Goal: Task Accomplishment & Management: Use online tool/utility

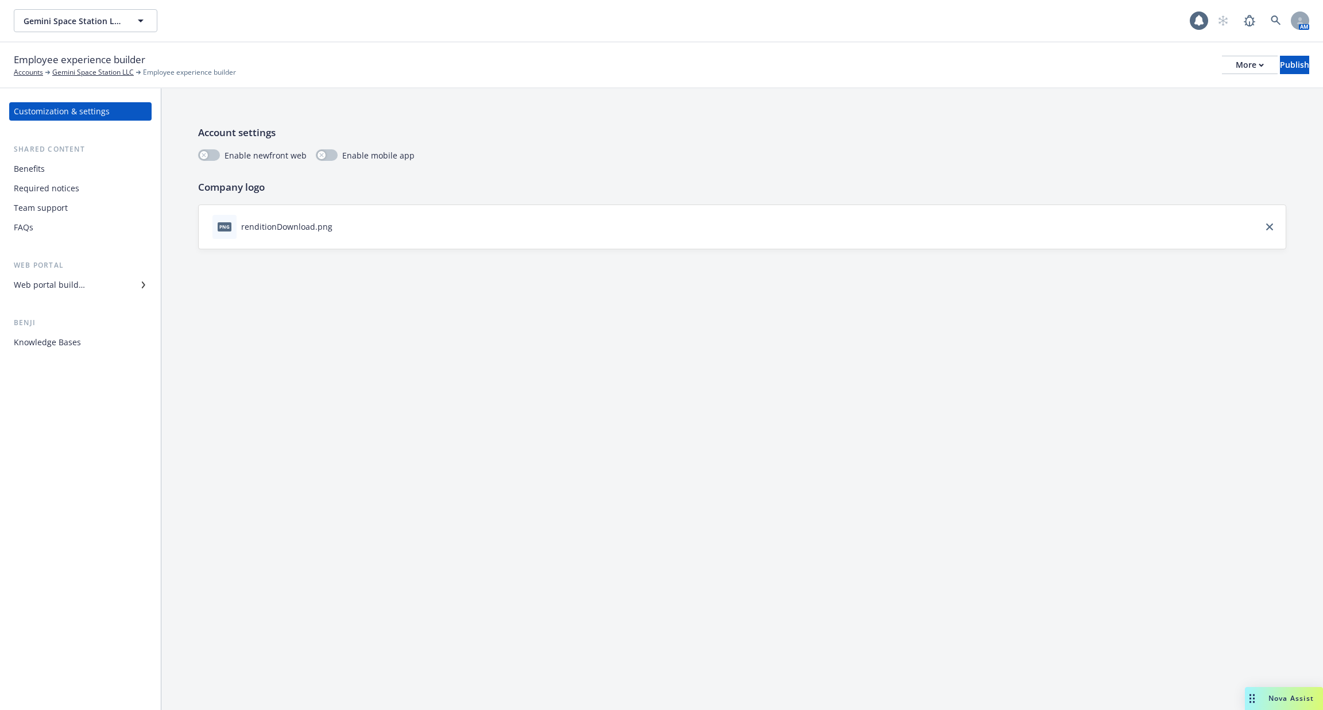
click at [59, 344] on div "Knowledge Bases" at bounding box center [47, 342] width 67 height 18
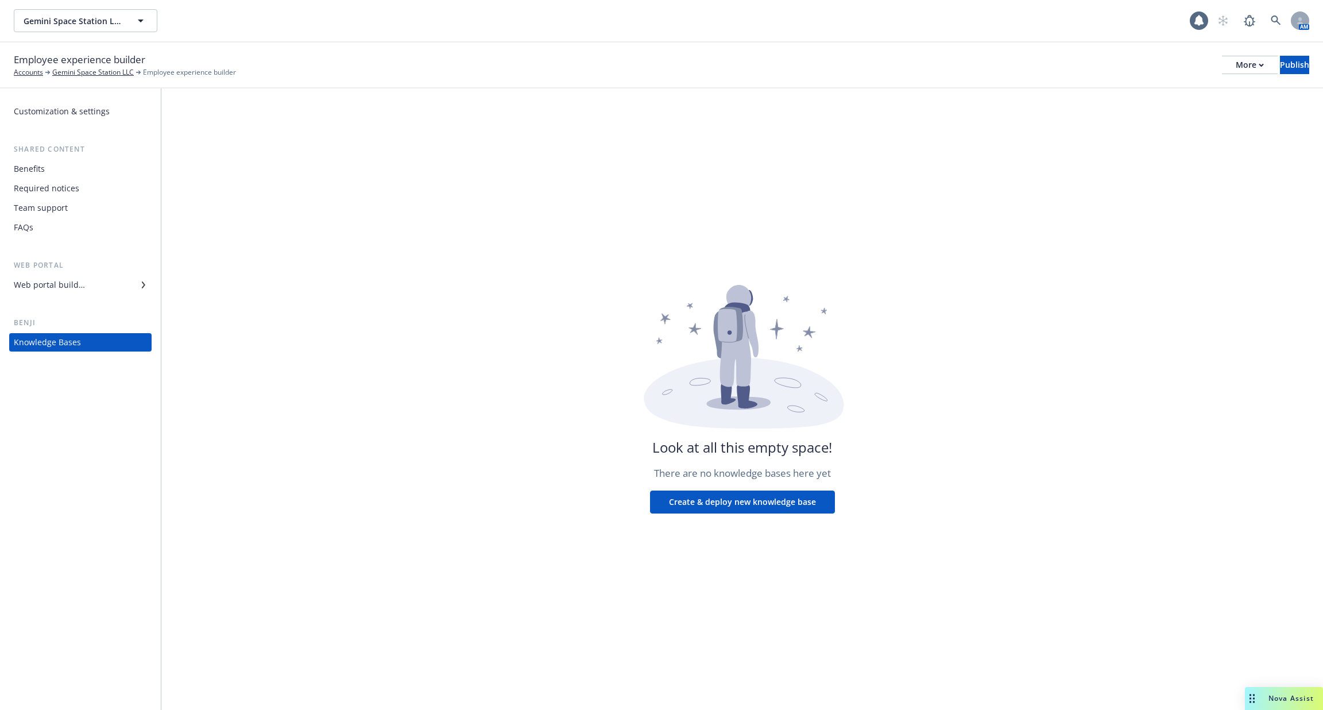
click at [70, 286] on div "Web portal builder" at bounding box center [49, 285] width 71 height 18
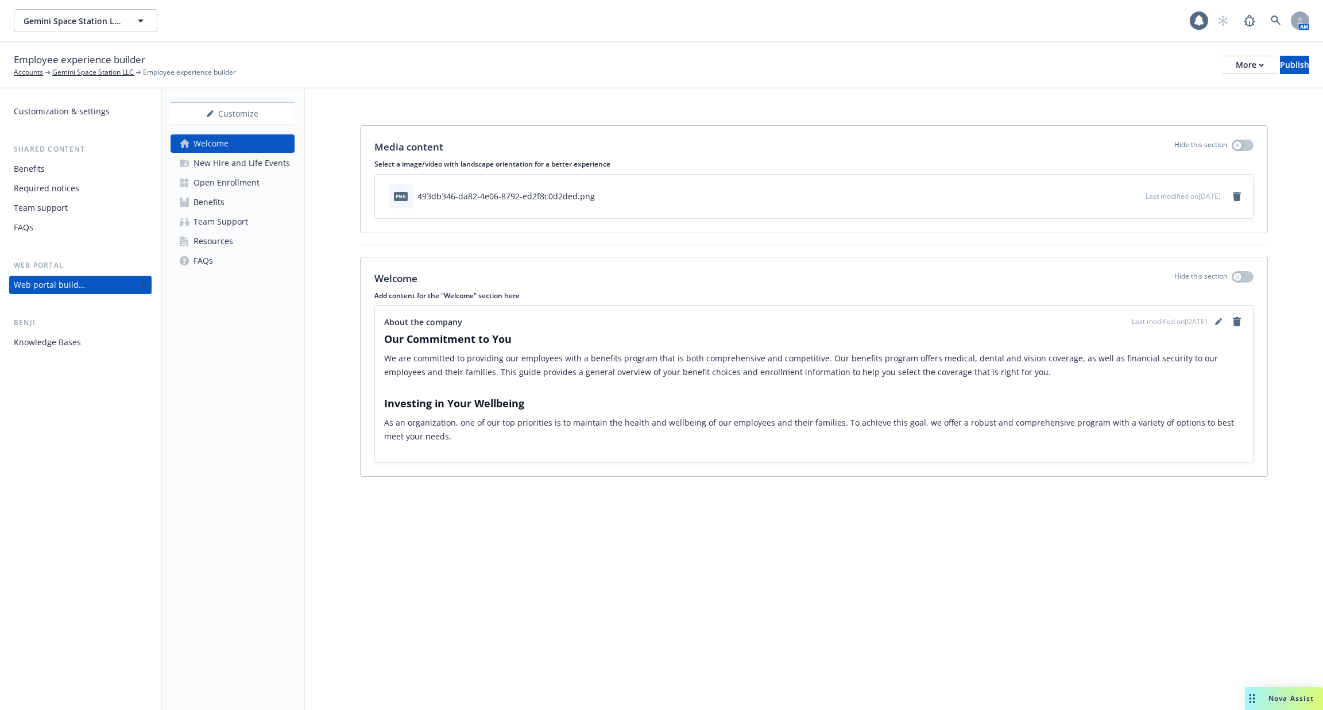
click at [60, 232] on div "FAQs" at bounding box center [80, 227] width 133 height 18
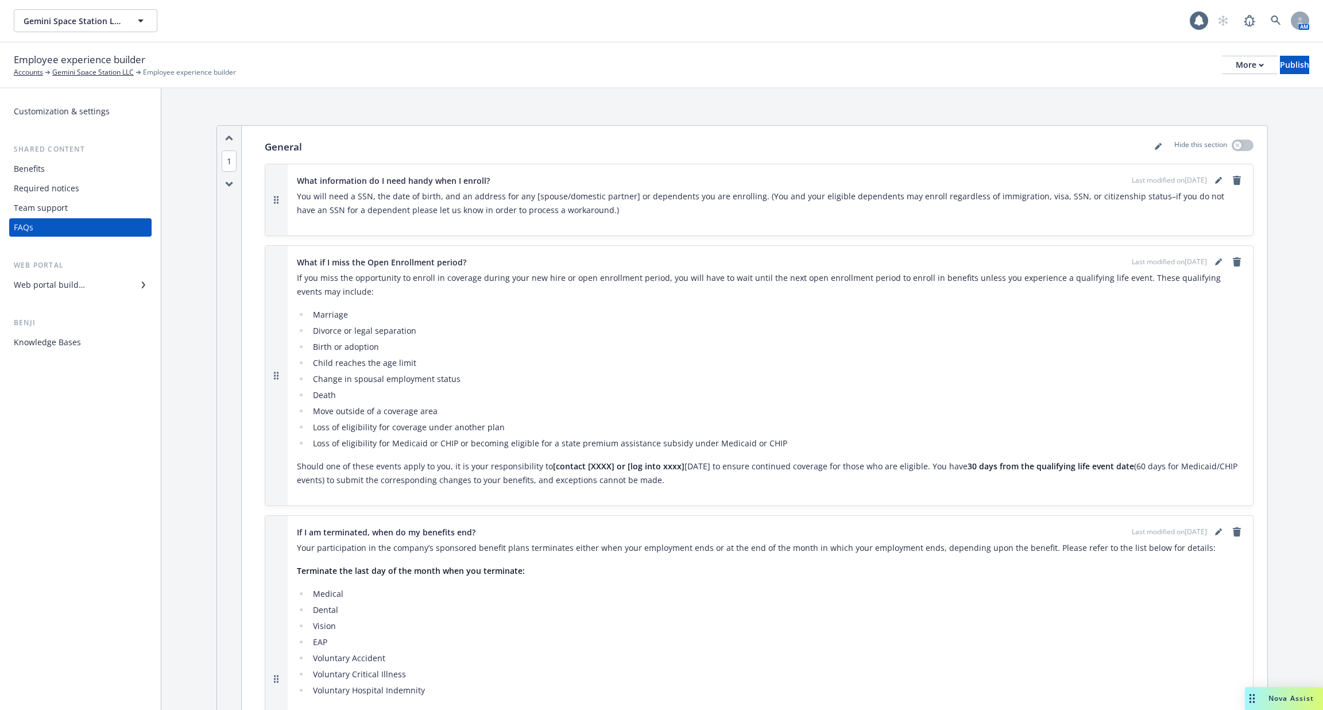
click at [67, 207] on div "Team support" at bounding box center [80, 208] width 133 height 18
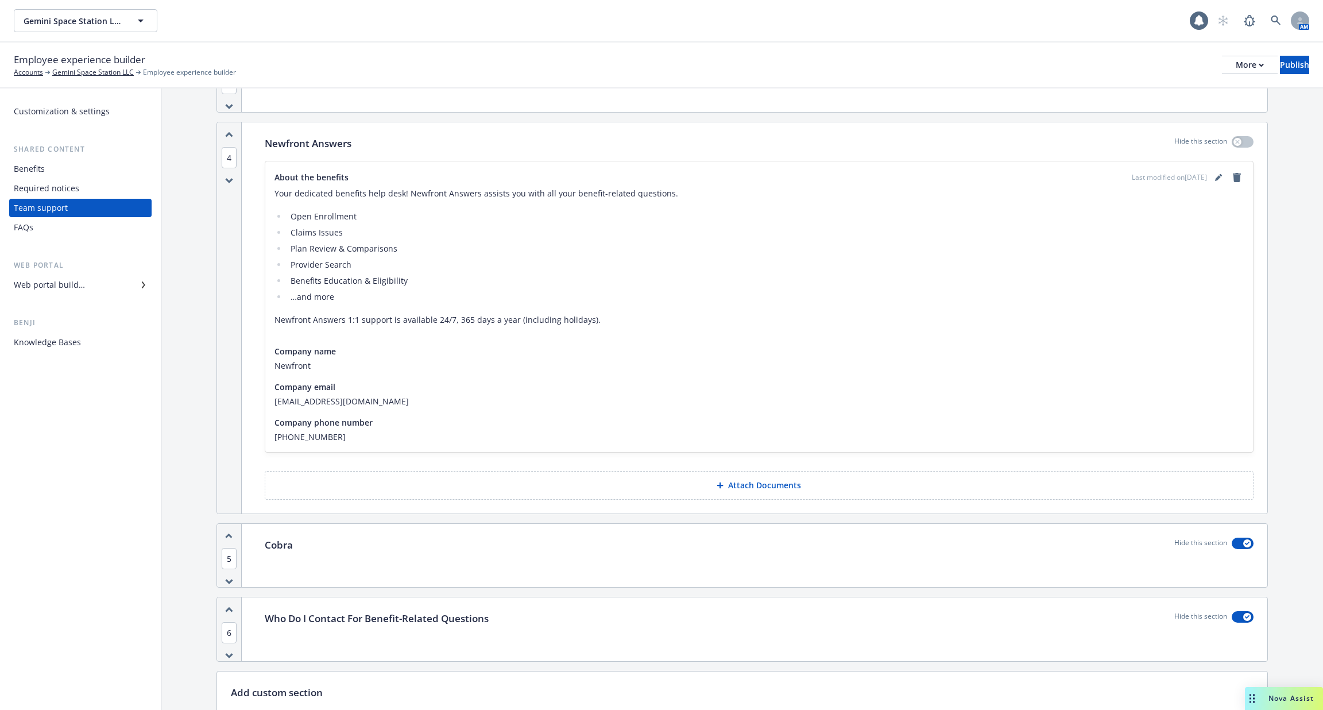
scroll to position [218, 0]
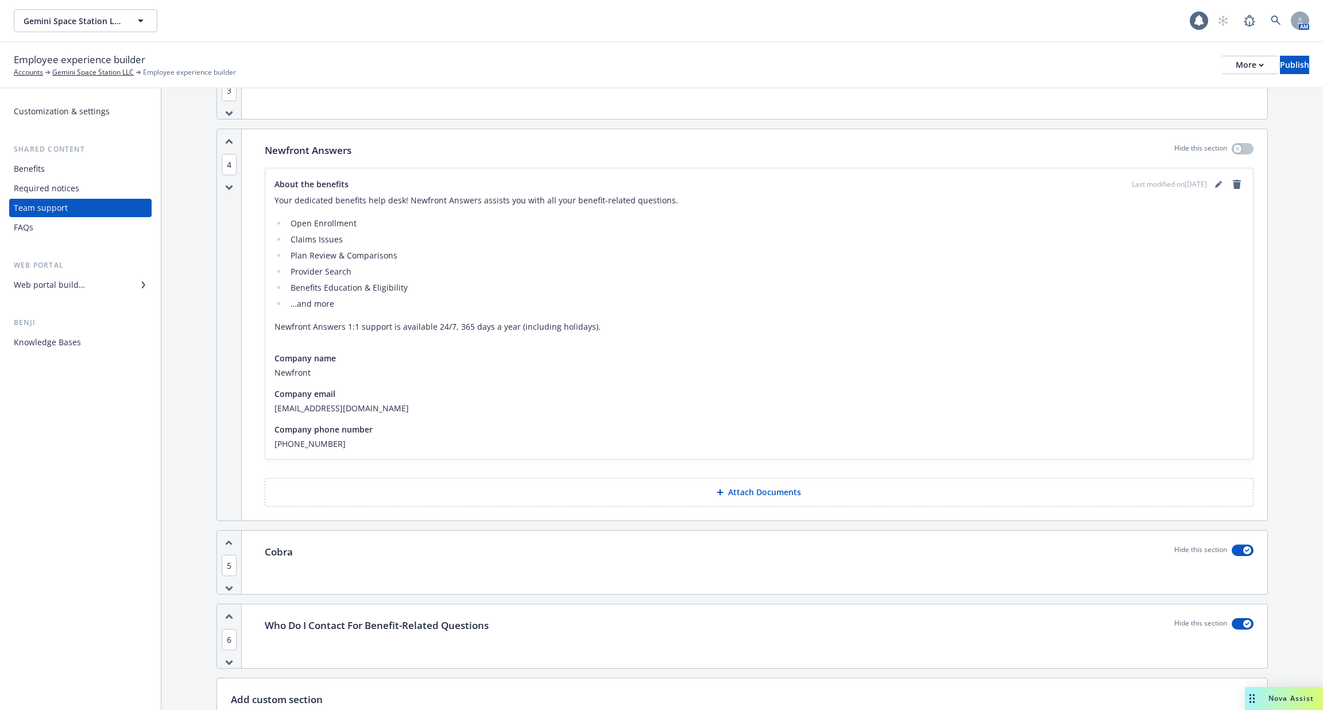
click at [79, 184] on div "Required notices" at bounding box center [80, 188] width 133 height 18
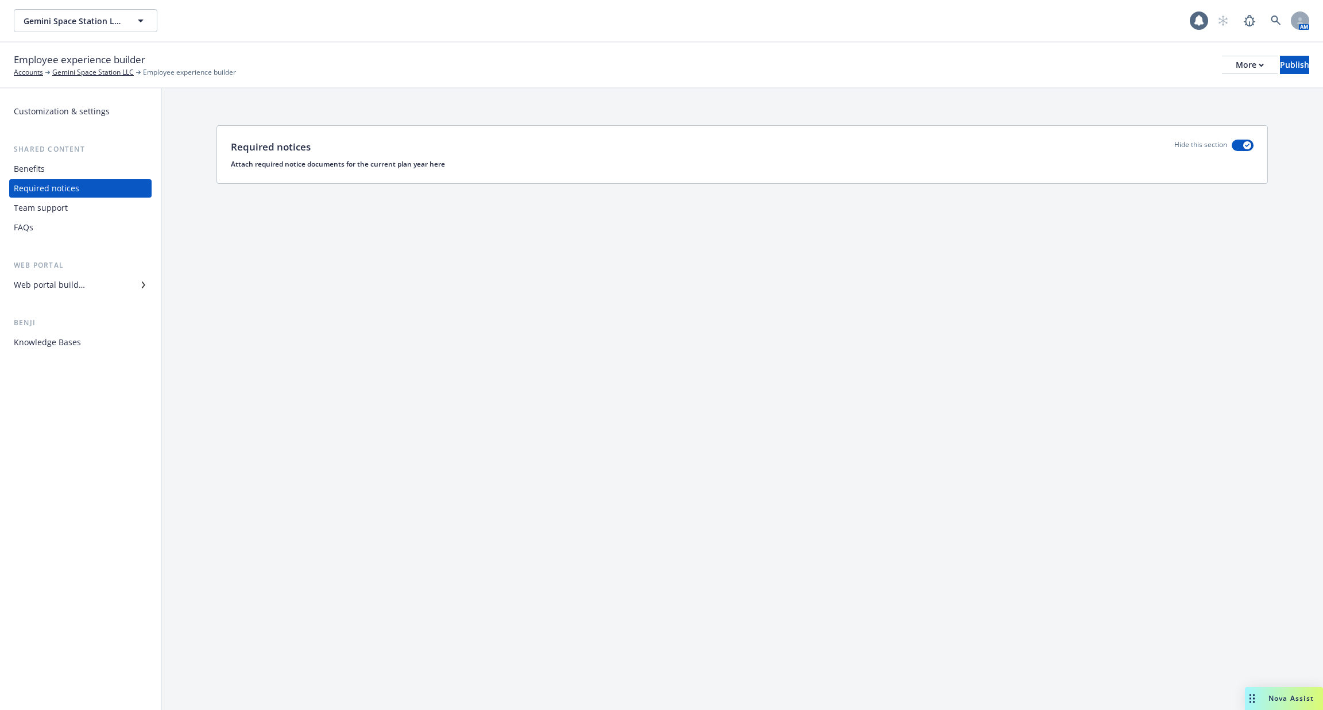
click at [65, 177] on div "Benefits" at bounding box center [80, 169] width 133 height 18
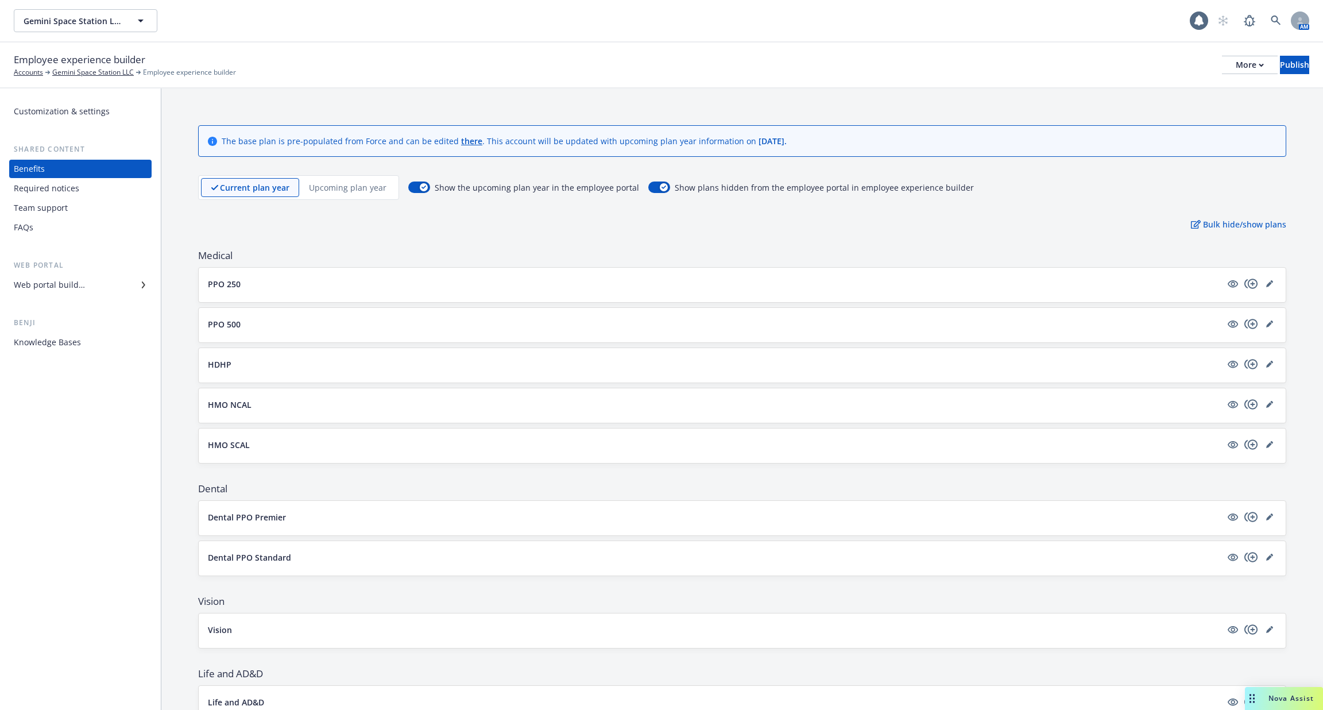
click at [326, 190] on p "Upcoming plan year" at bounding box center [348, 187] width 78 height 12
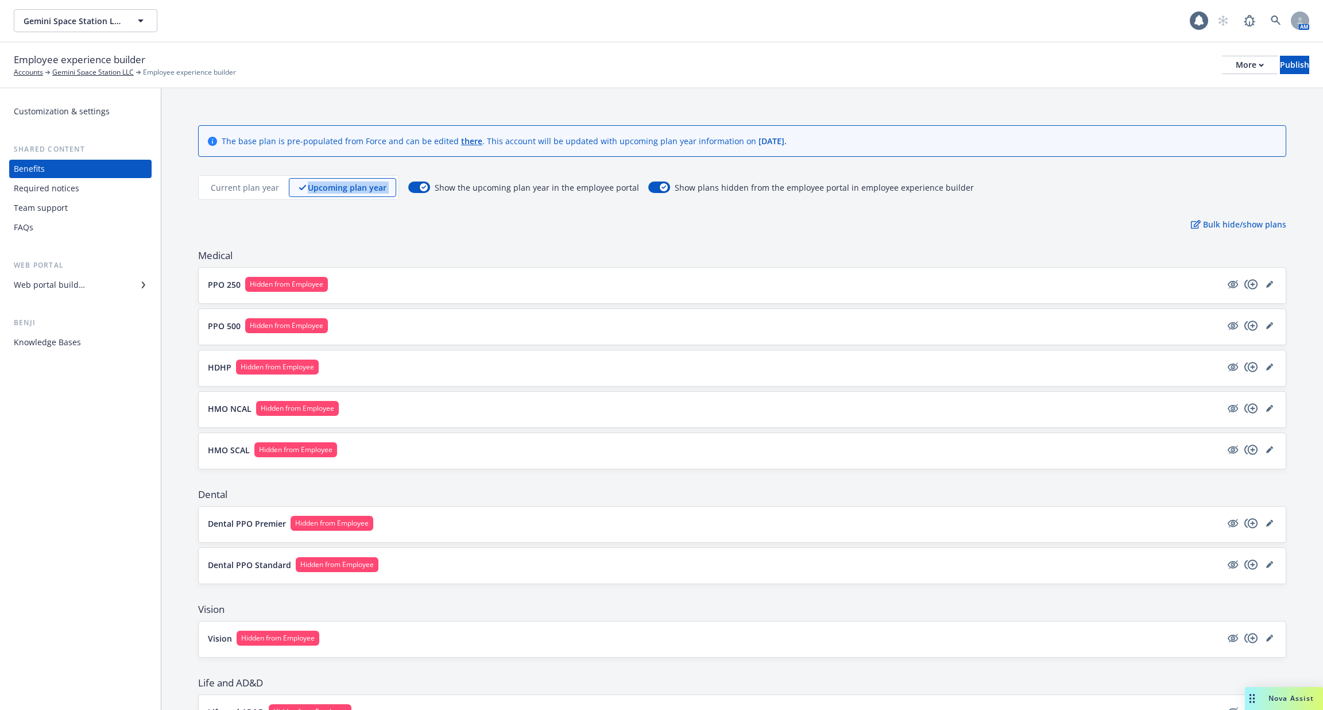
click at [326, 190] on p "Upcoming plan year" at bounding box center [347, 187] width 79 height 12
click at [249, 193] on div "Current plan year" at bounding box center [245, 187] width 88 height 19
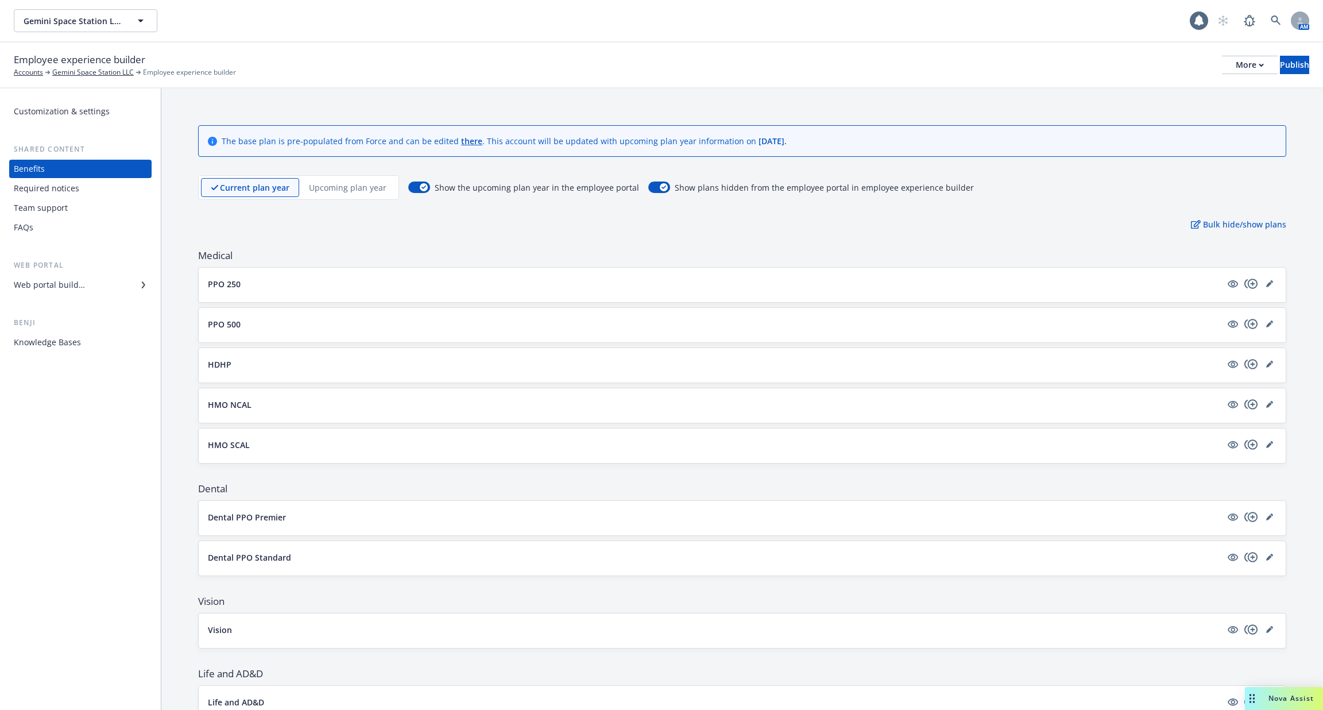
click at [317, 191] on p "Upcoming plan year" at bounding box center [348, 187] width 78 height 12
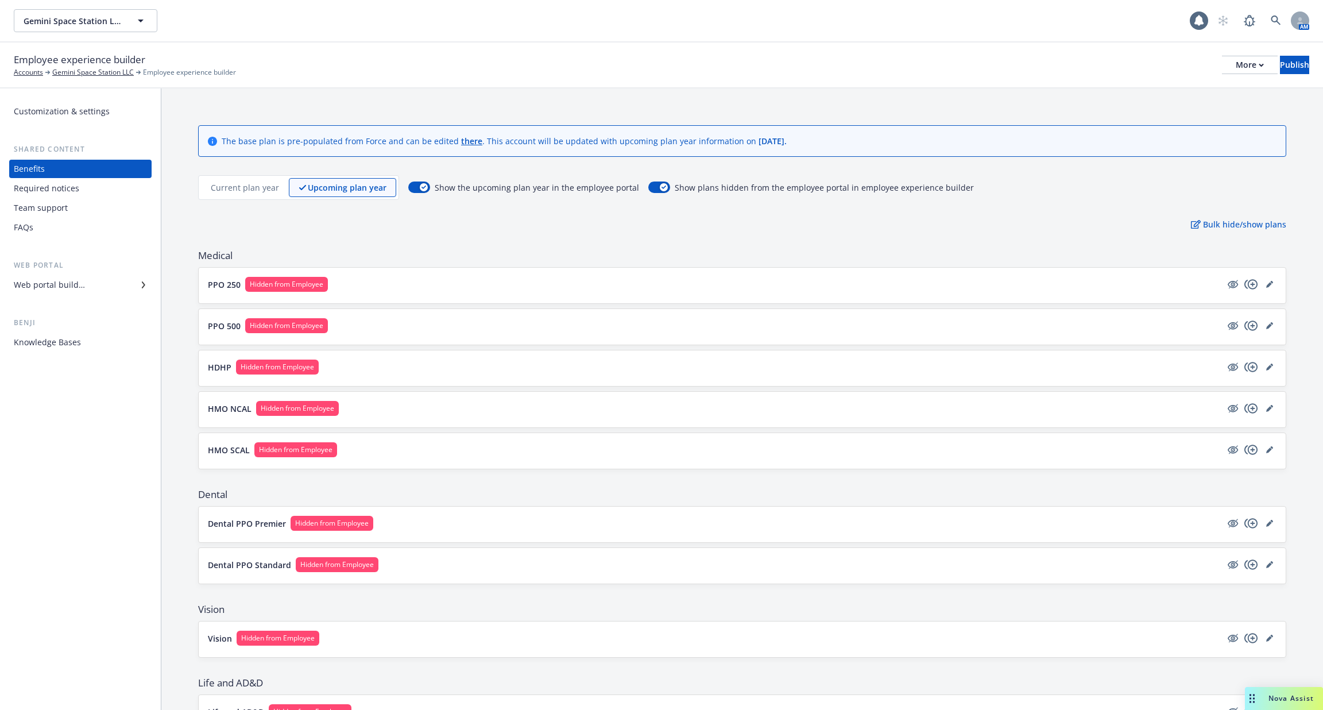
click at [231, 197] on div "Current plan year Upcoming plan year" at bounding box center [298, 187] width 201 height 25
click at [233, 179] on div "Current plan year" at bounding box center [245, 187] width 88 height 19
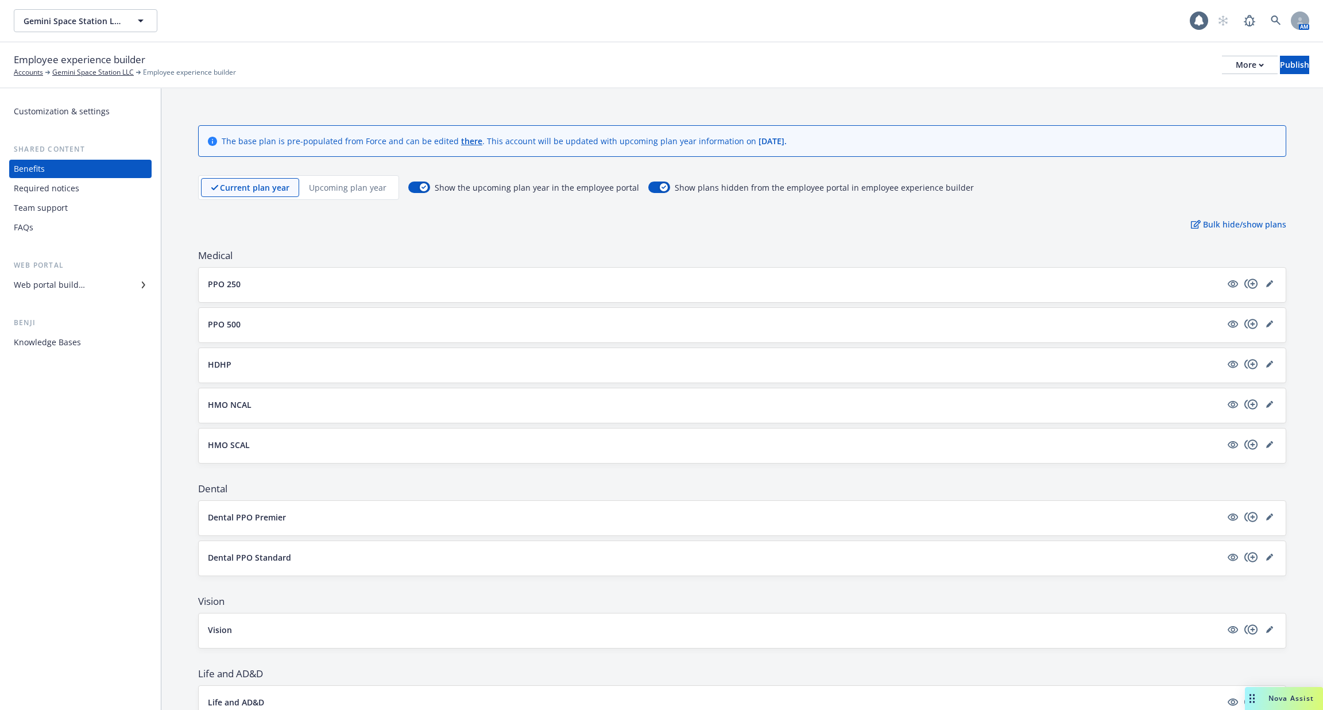
click at [315, 181] on p "Upcoming plan year" at bounding box center [348, 187] width 78 height 12
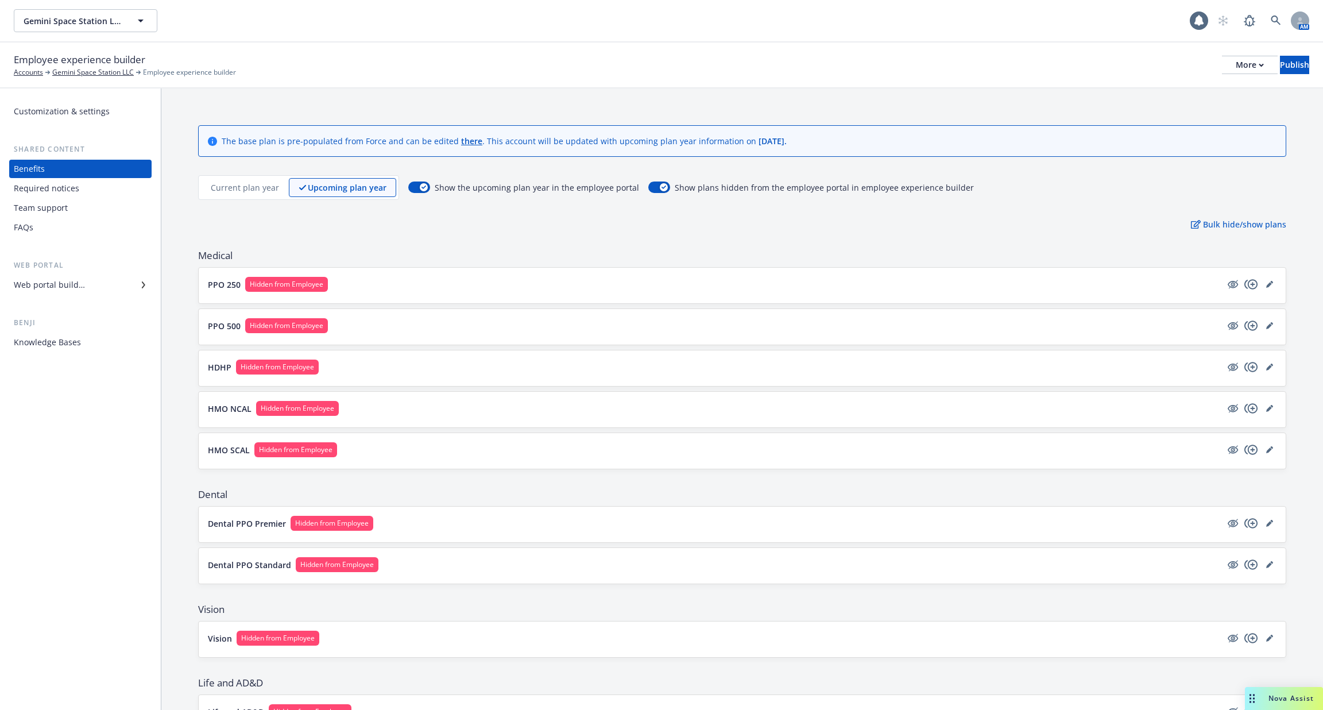
click at [243, 189] on p "Current plan year" at bounding box center [245, 187] width 68 height 12
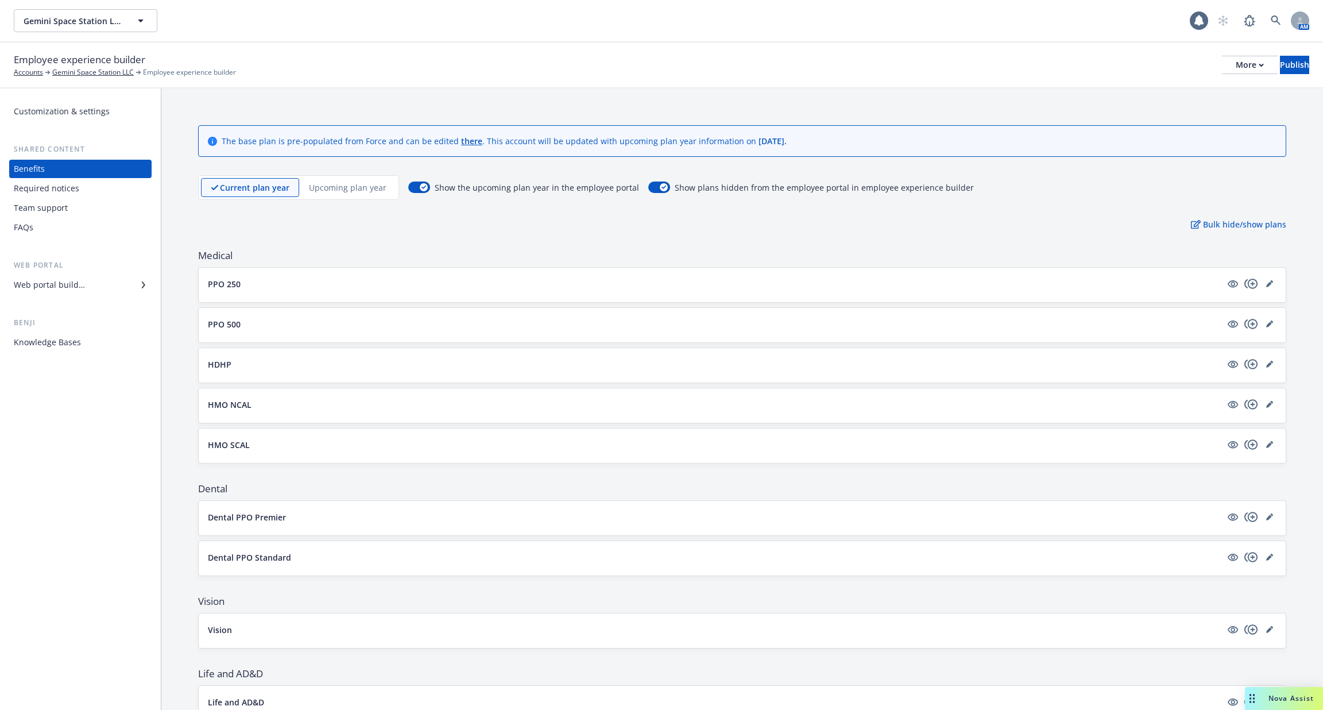
click at [67, 357] on div "Customization & settings Shared content Benefits Required notices Team support …" at bounding box center [80, 398] width 161 height 621
click at [68, 348] on div "Knowledge Bases" at bounding box center [47, 342] width 67 height 18
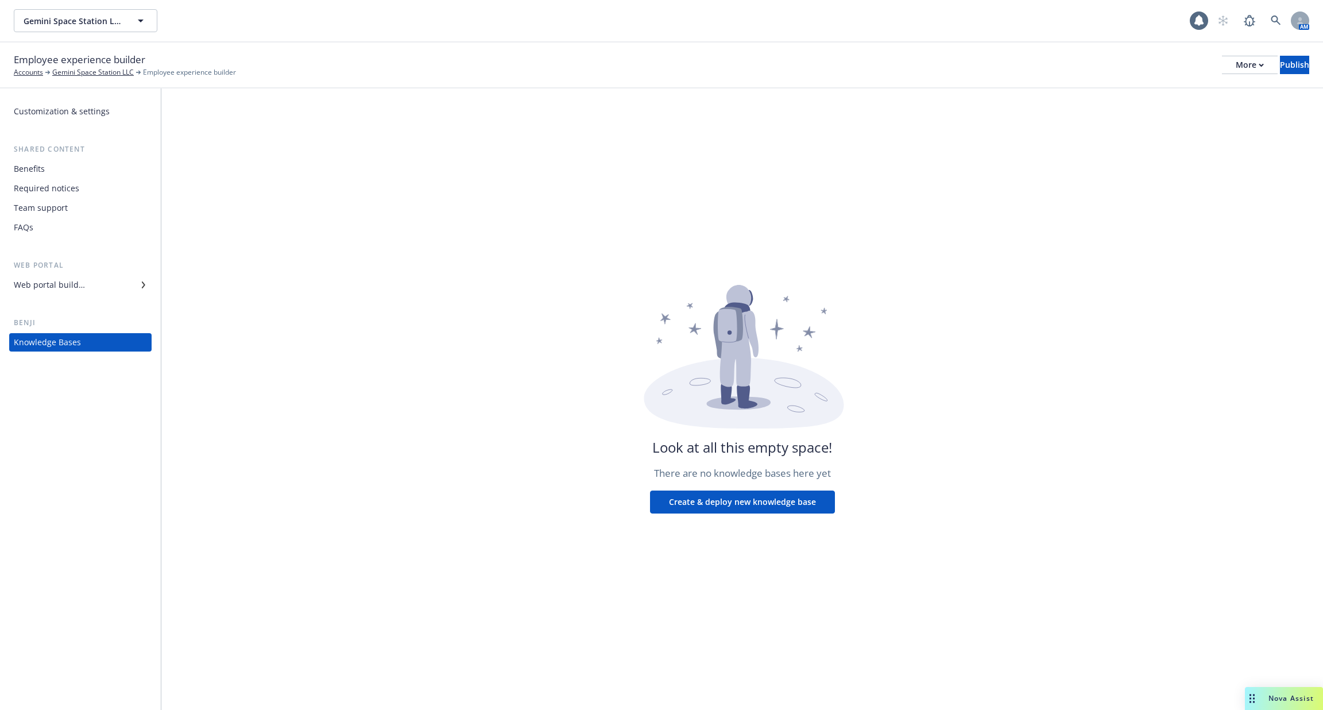
click at [766, 485] on div "Look at all this empty space! There are no knowledge bases here yet Create & de…" at bounding box center [741, 398] width 1161 height 621
click at [766, 500] on button "Create & deploy new knowledge base" at bounding box center [742, 501] width 185 height 23
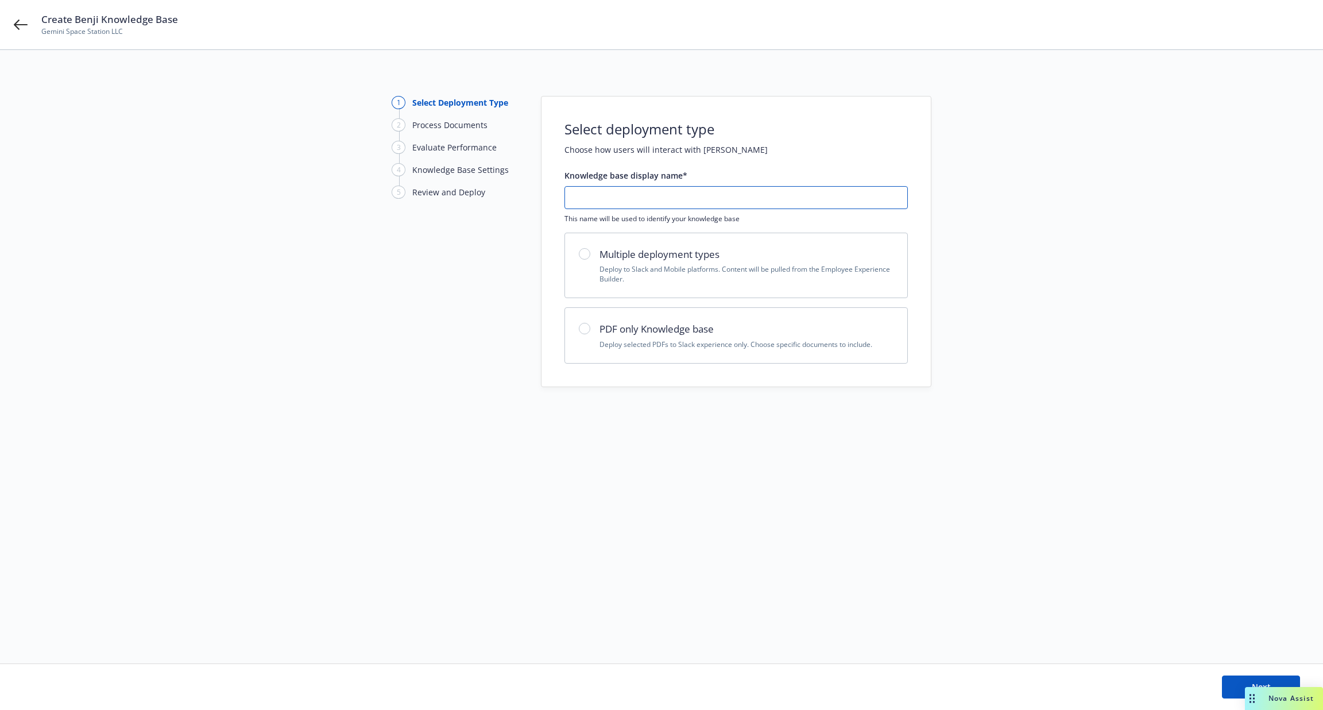
click at [711, 199] on input "text" at bounding box center [736, 198] width 342 height 22
type input "[DATE]"
click at [702, 249] on h2 "Multiple deployment types" at bounding box center [746, 254] width 294 height 15
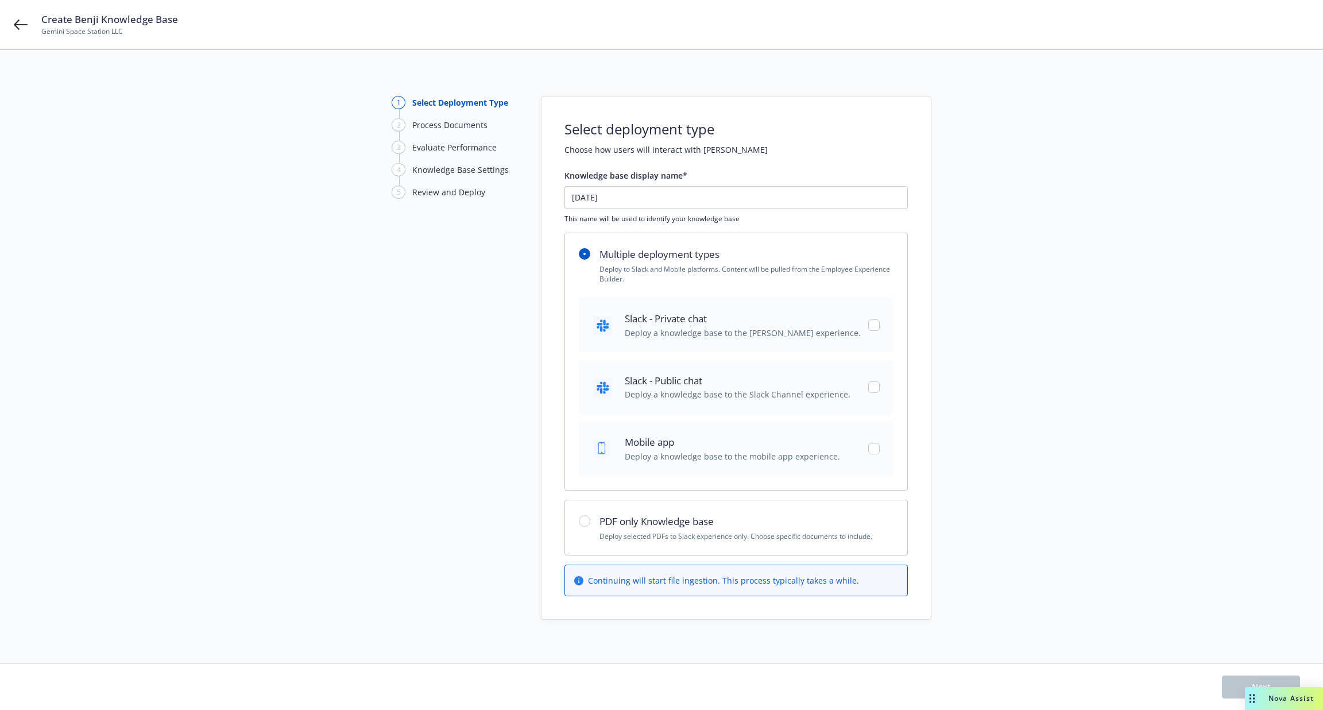
radio input "true"
click at [690, 437] on span "Mobile app" at bounding box center [732, 442] width 215 height 15
checkbox input "true"
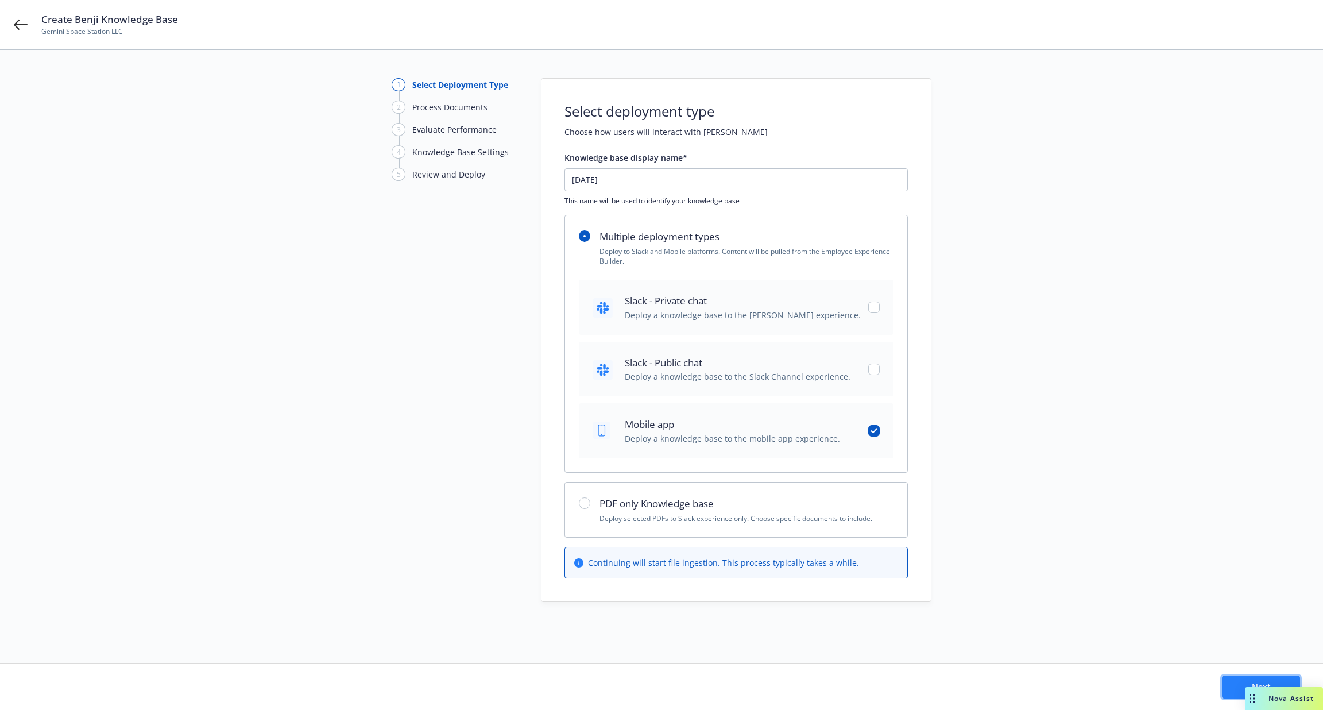
click at [1235, 687] on button "Next" at bounding box center [1261, 686] width 78 height 23
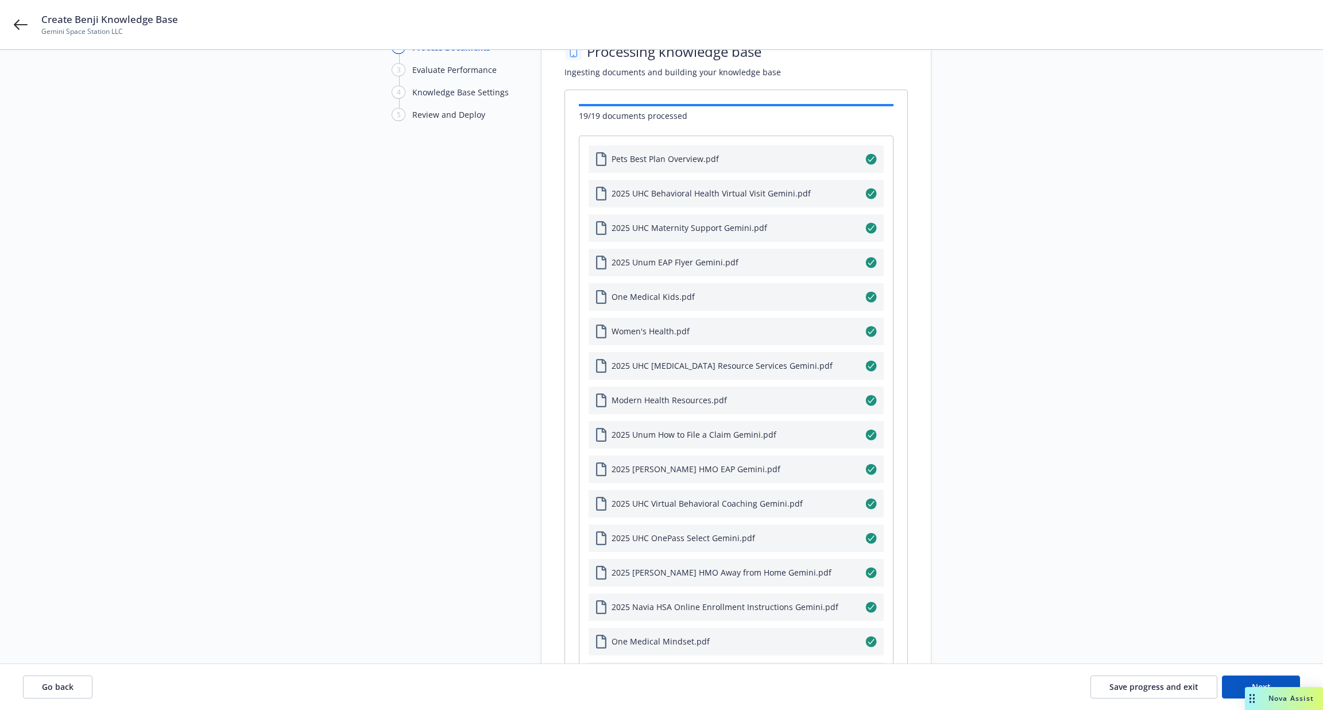
scroll to position [63, 0]
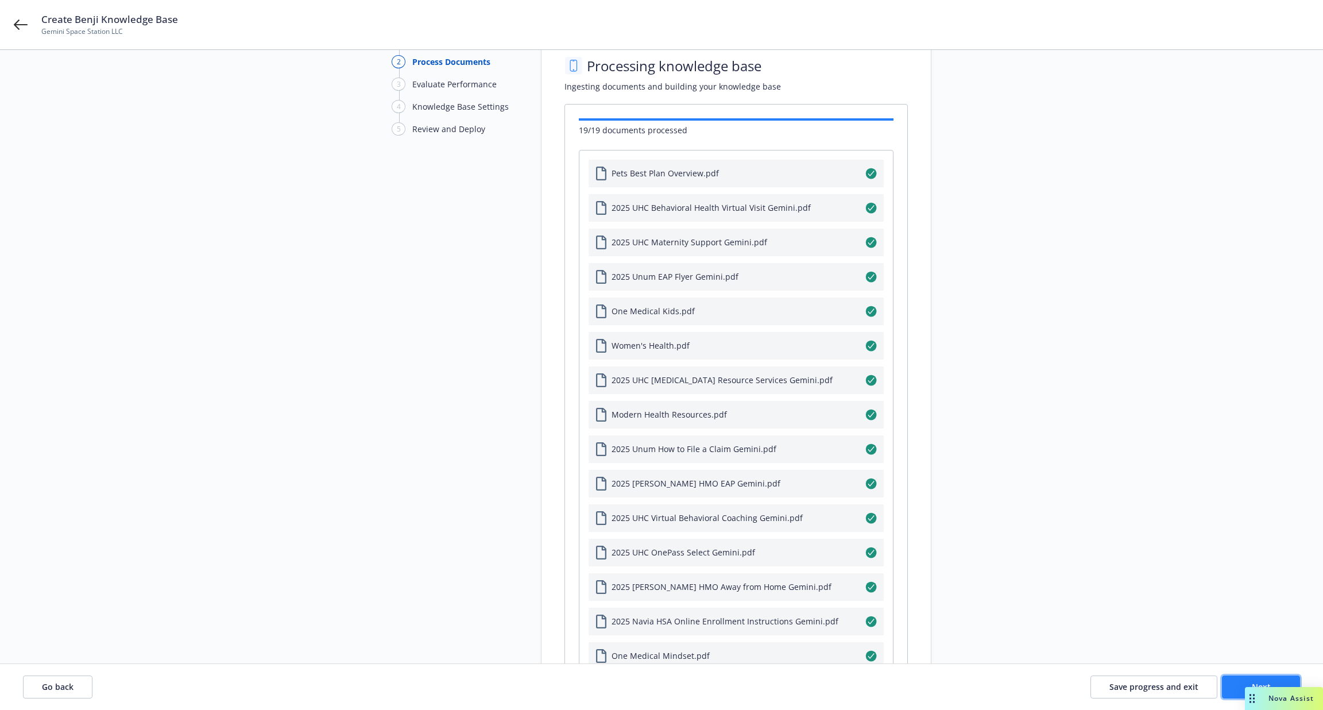
click at [1237, 686] on button "Next" at bounding box center [1261, 686] width 78 height 23
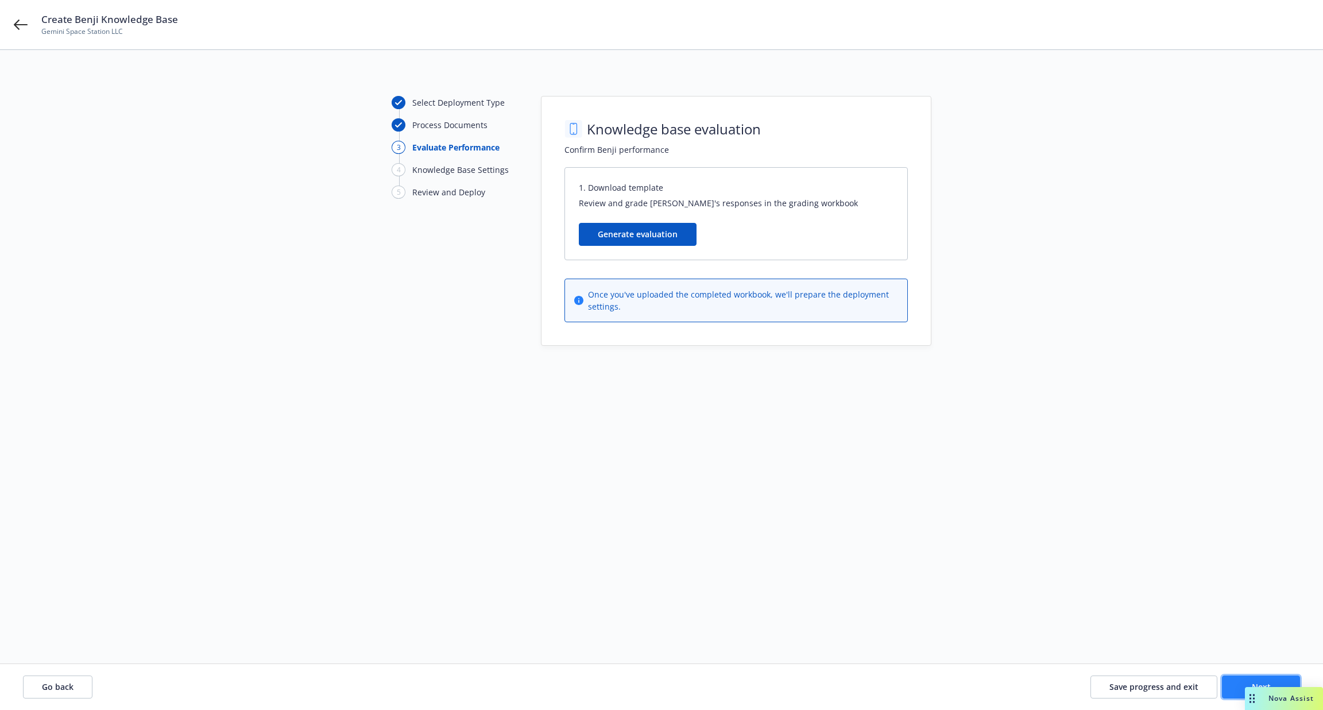
click at [1236, 680] on button "Next" at bounding box center [1261, 686] width 78 height 23
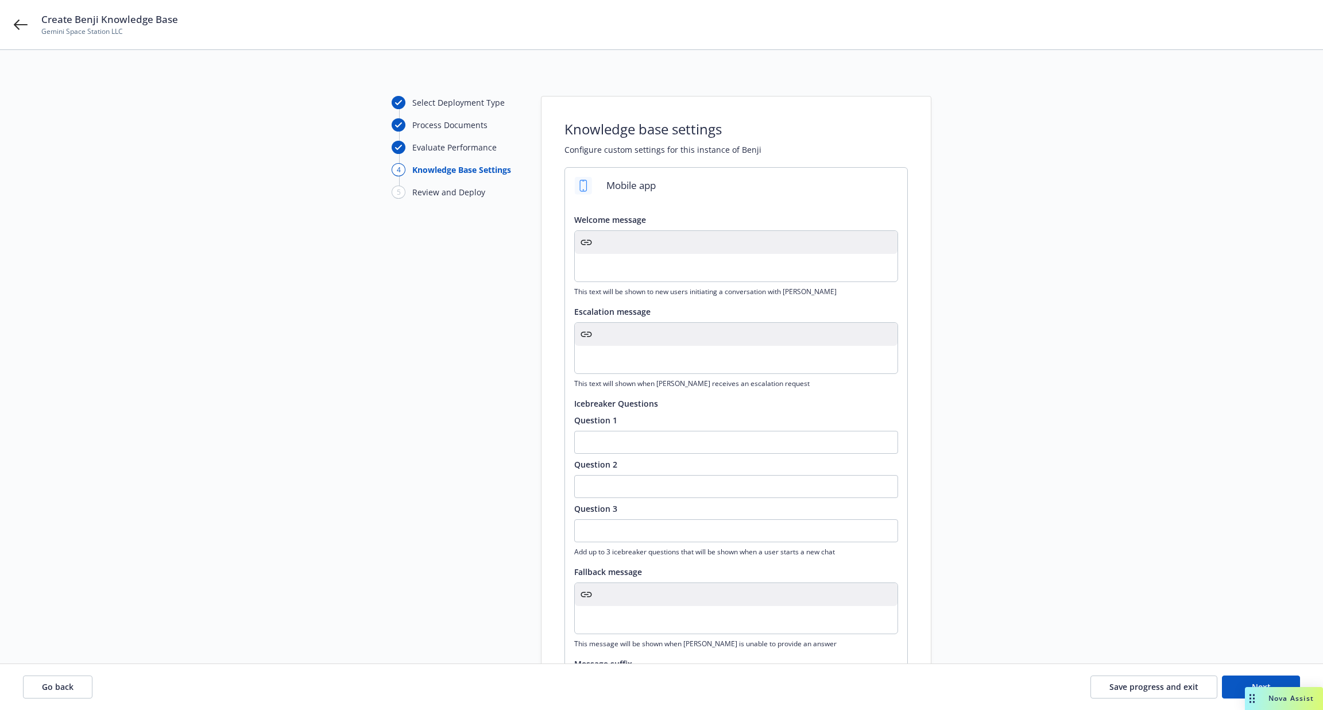
click at [623, 349] on div "editable markdown" at bounding box center [736, 360] width 323 height 28
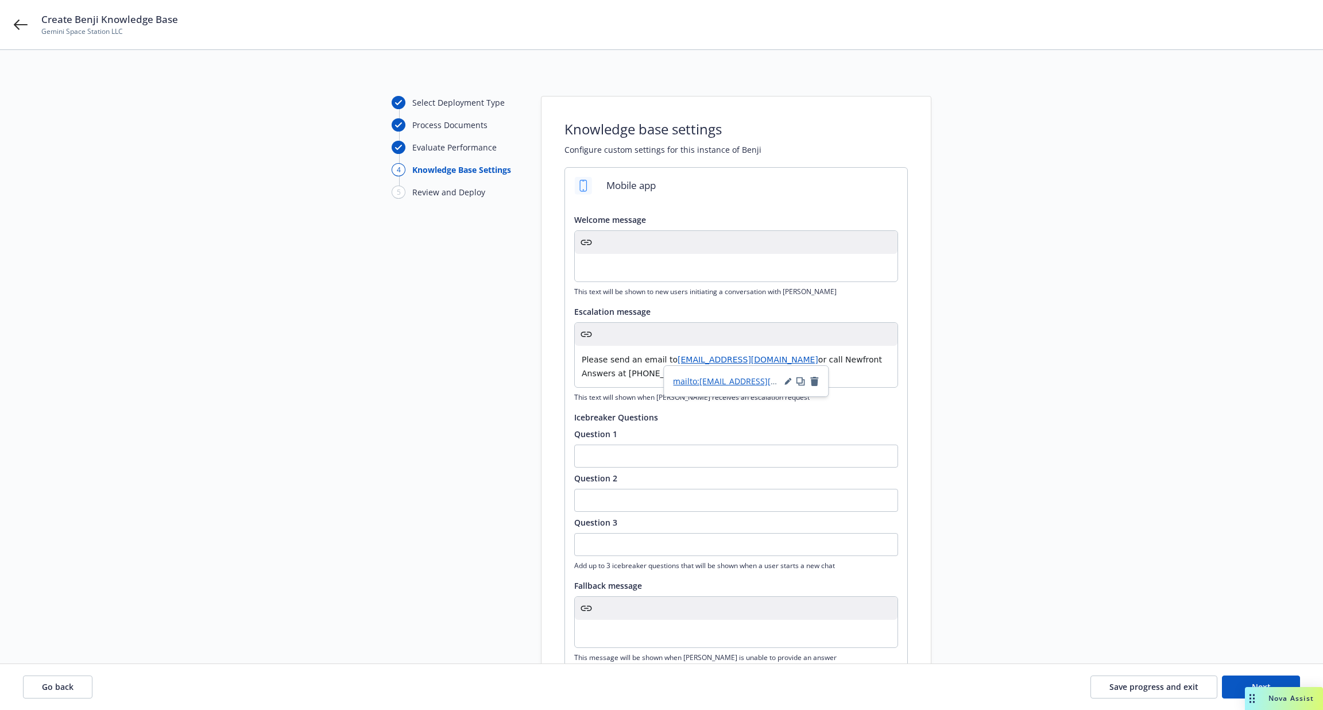
drag, startPoint x: 822, startPoint y: 359, endPoint x: 672, endPoint y: 359, distance: 149.3
click at [672, 359] on p "Please send an email to [EMAIL_ADDRESS][DOMAIN_NAME] or call Newfront Answers a…" at bounding box center [736, 367] width 309 height 28
drag, startPoint x: 651, startPoint y: 374, endPoint x: 592, endPoint y: 369, distance: 58.8
click at [592, 369] on span "or call Newfront Answers at [PHONE_NUMBER]." at bounding box center [733, 366] width 303 height 23
click at [646, 378] on p "Please send an email to [EMAIL_ADDRESS][DOMAIN_NAME] or call Newfront Answers a…" at bounding box center [736, 367] width 309 height 28
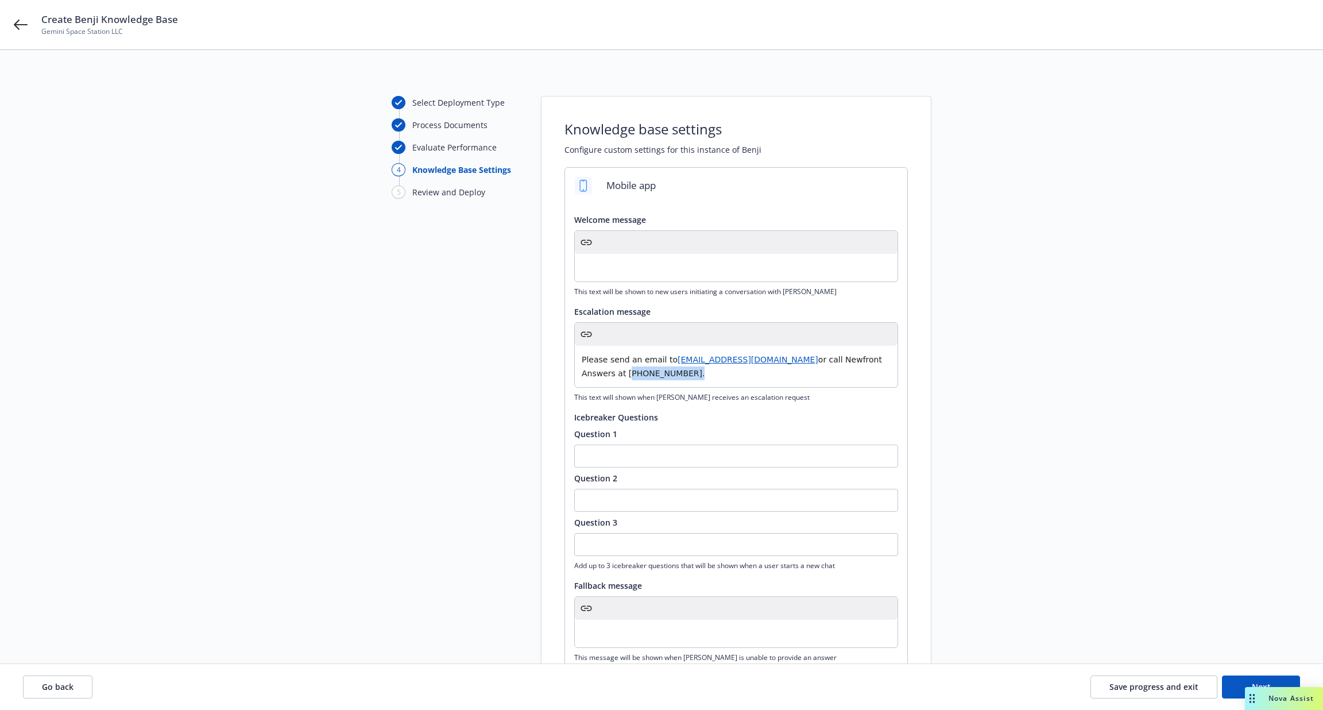
drag, startPoint x: 650, startPoint y: 374, endPoint x: 592, endPoint y: 376, distance: 58.0
click at [592, 376] on span "or call Newfront Answers at [PHONE_NUMBER]." at bounding box center [733, 366] width 303 height 23
paste div "editable markdown"
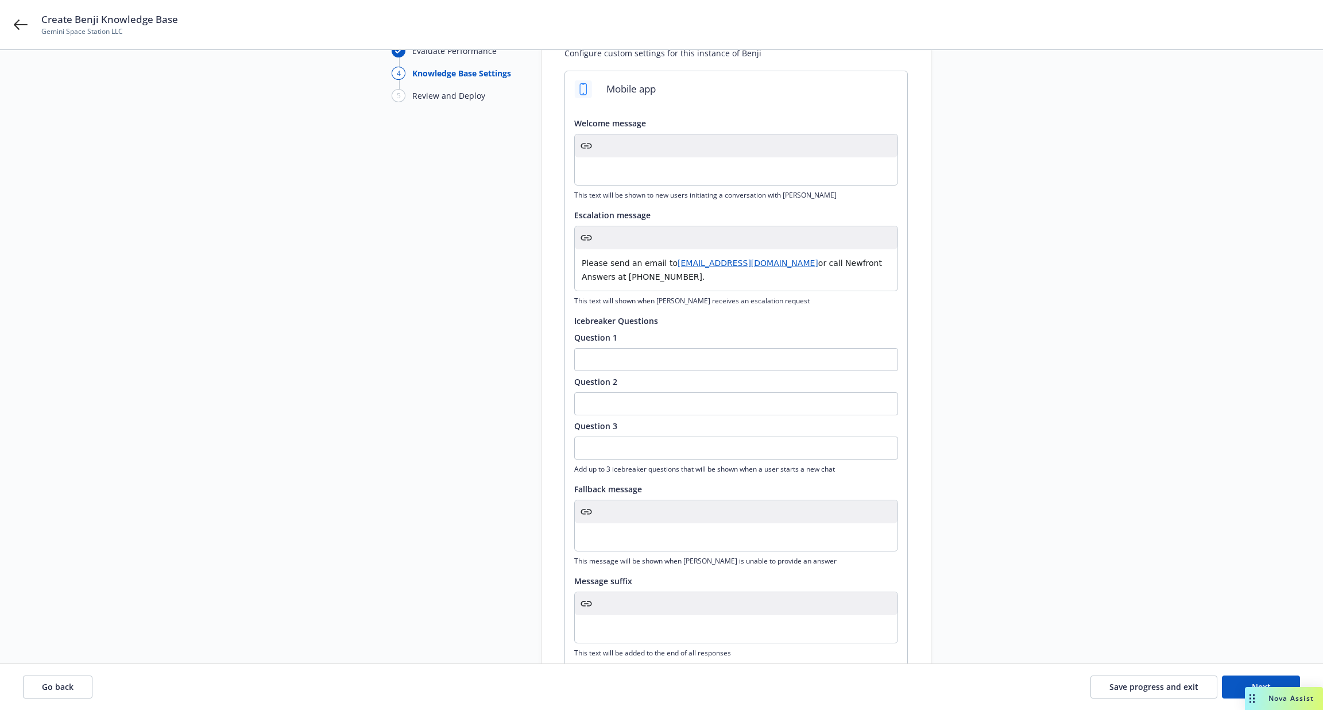
scroll to position [131, 0]
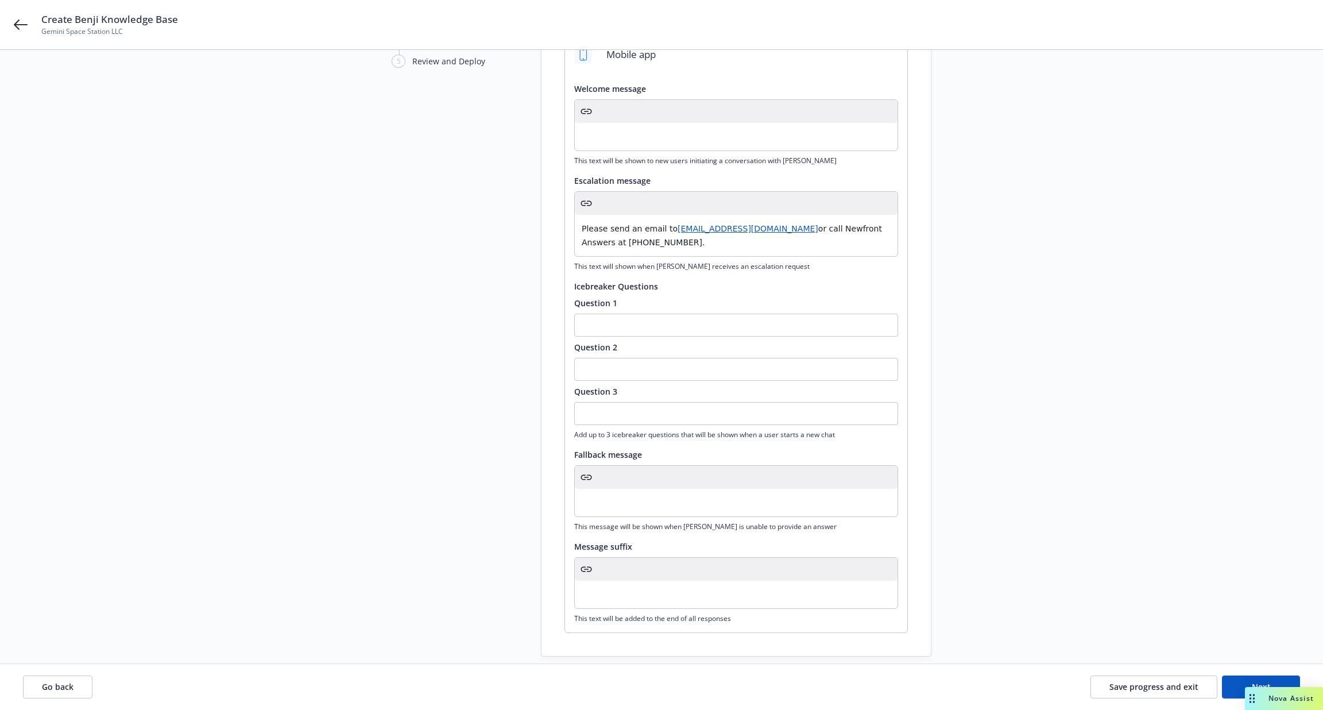
click at [615, 485] on div at bounding box center [736, 477] width 323 height 23
click at [615, 499] on p "editable markdown" at bounding box center [736, 502] width 309 height 14
click at [615, 566] on div at bounding box center [736, 568] width 323 height 23
click at [615, 595] on p "editable markdown" at bounding box center [736, 594] width 309 height 14
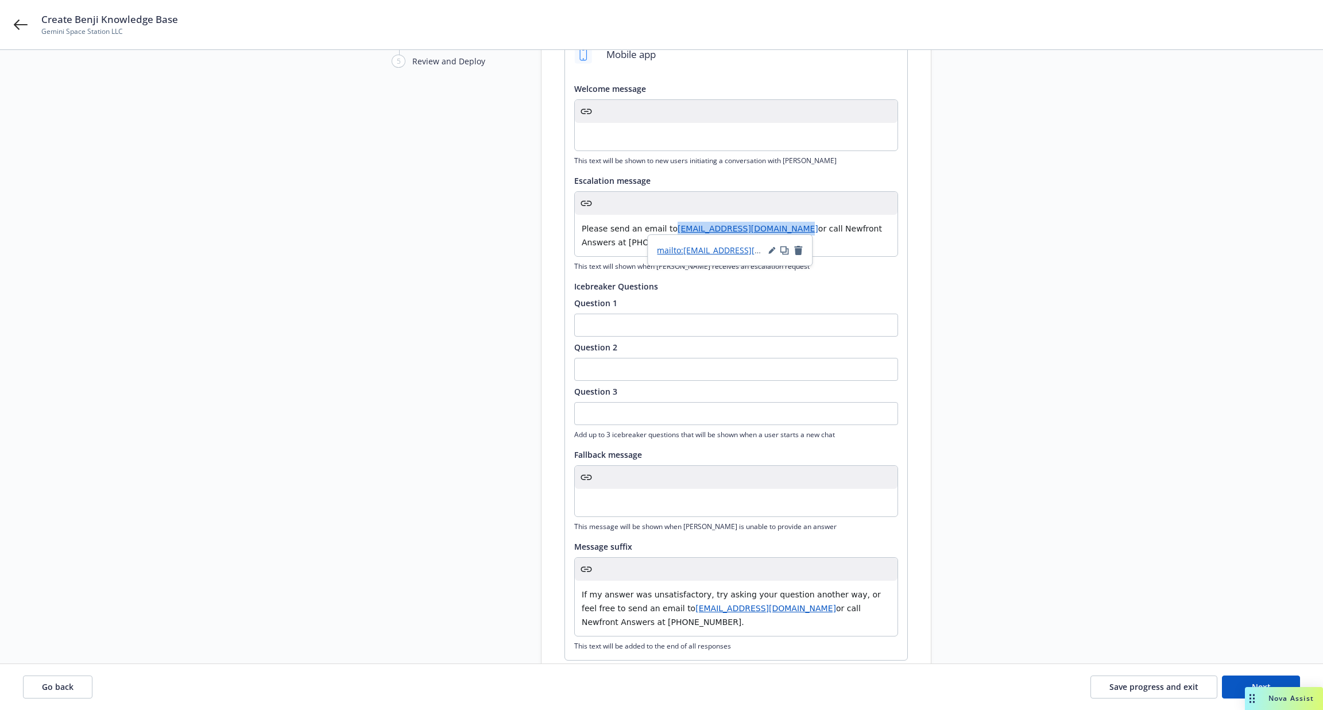
drag, startPoint x: 672, startPoint y: 233, endPoint x: 789, endPoint y: 230, distance: 117.2
click at [789, 230] on p "Please send an email to [EMAIL_ADDRESS][DOMAIN_NAME] or call Newfront Answers a…" at bounding box center [736, 236] width 309 height 28
copy span "[EMAIL_ADDRESS][DOMAIN_NAME]"
drag, startPoint x: 804, startPoint y: 611, endPoint x: 655, endPoint y: 609, distance: 149.3
click at [655, 609] on p "If my answer was unsatisfactory, try asking your question another way, or feel …" at bounding box center [736, 607] width 309 height 41
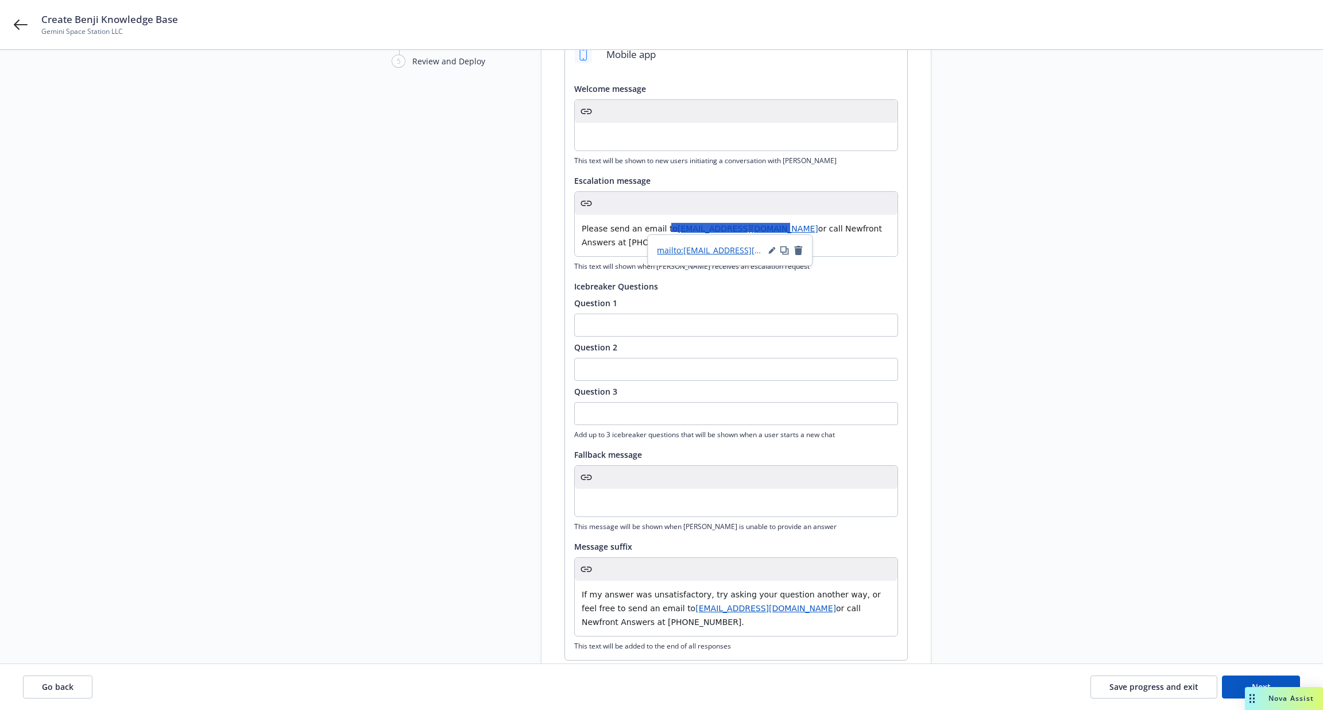
click at [829, 242] on p "Please send an email to [EMAIL_ADDRESS][DOMAIN_NAME] or call Newfront Answers a…" at bounding box center [736, 236] width 309 height 28
drag, startPoint x: 649, startPoint y: 243, endPoint x: 590, endPoint y: 247, distance: 59.3
click at [590, 247] on p "Please send an email to [EMAIL_ADDRESS][DOMAIN_NAME] or call Newfront Answers a…" at bounding box center [736, 236] width 309 height 28
copy span "[PHONE_NUMBER]"
drag, startPoint x: 638, startPoint y: 623, endPoint x: 581, endPoint y: 623, distance: 56.8
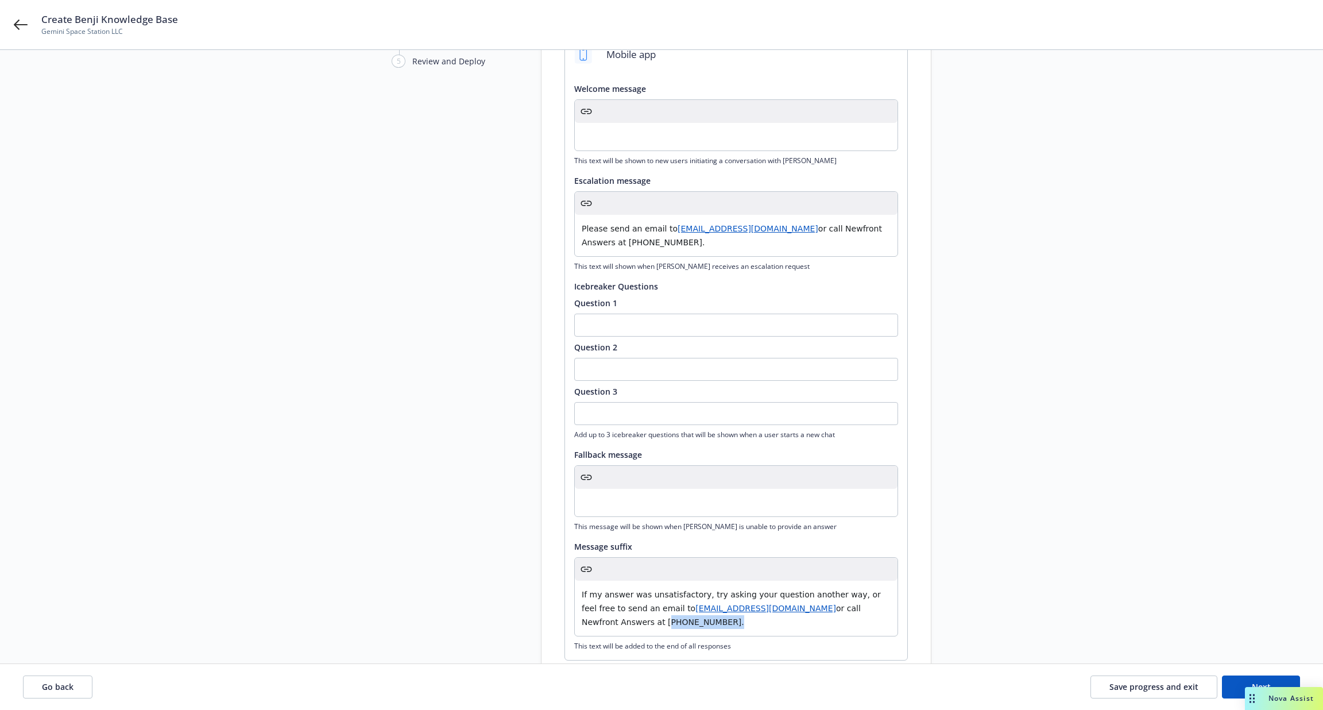
click at [582, 623] on span "or call Newfront Answers at [PHONE_NUMBER]." at bounding box center [722, 614] width 281 height 23
click at [670, 626] on p "If my answer was unsatisfactory, try asking your question another way, or feel …" at bounding box center [736, 607] width 309 height 41
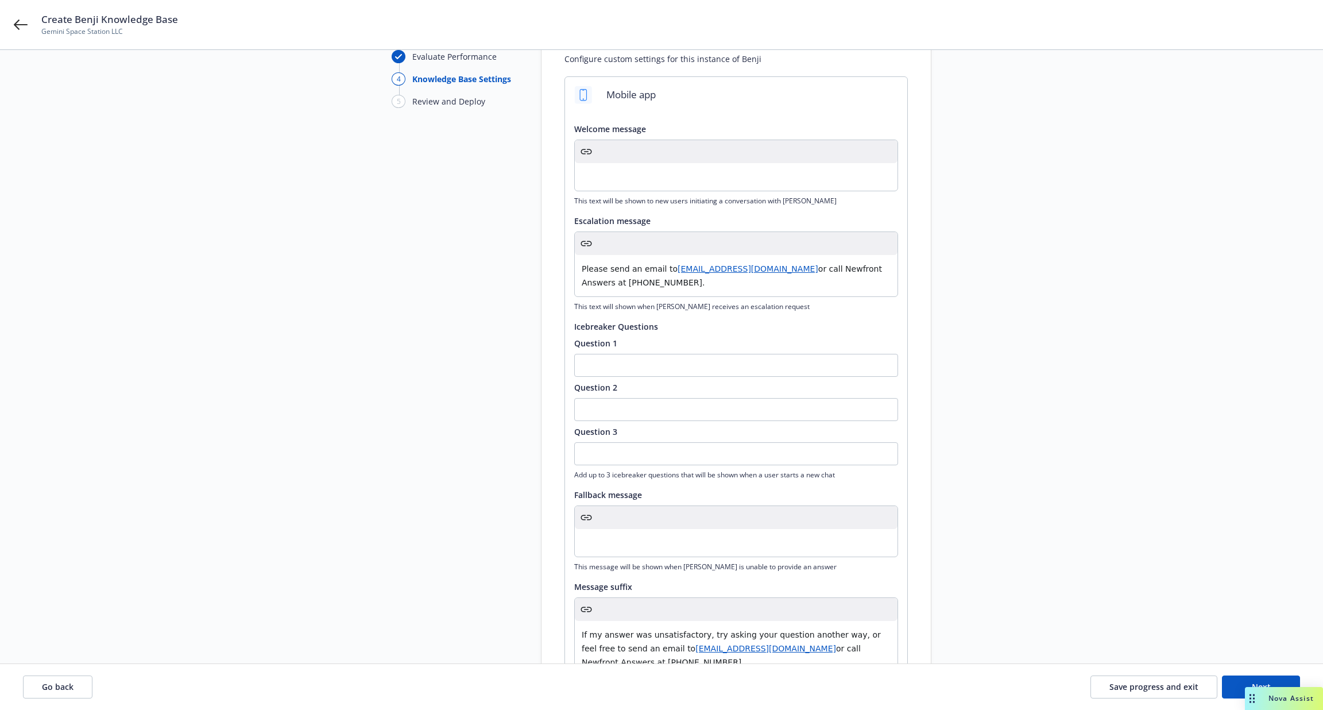
scroll to position [212, 0]
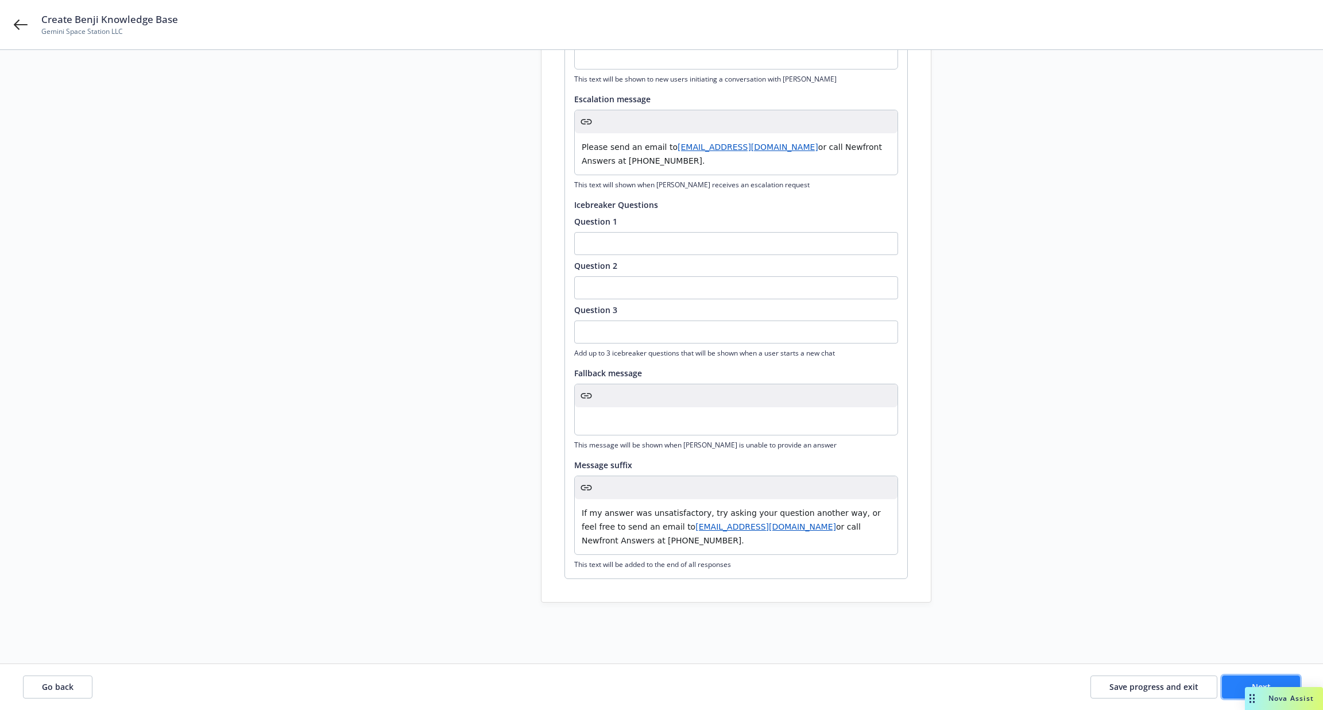
click at [1225, 680] on button "Next" at bounding box center [1261, 686] width 78 height 23
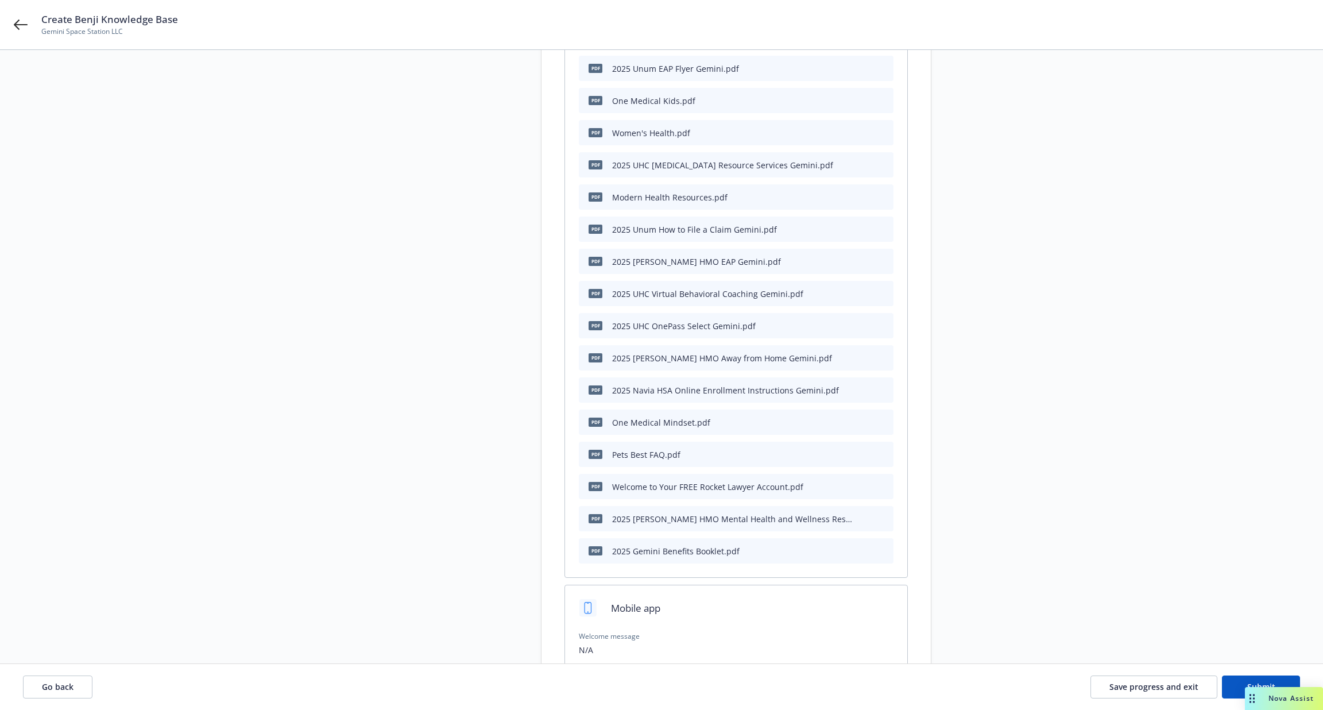
scroll to position [824, 0]
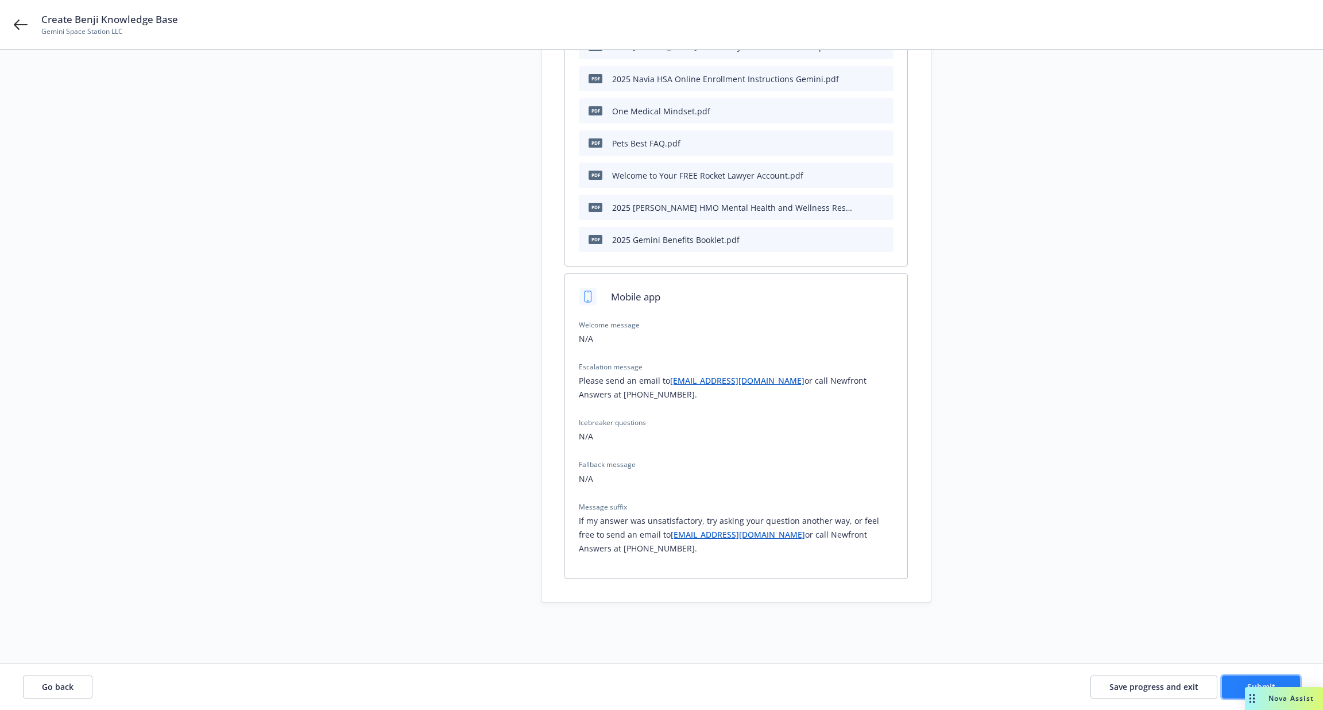
click at [1234, 685] on button "Submit" at bounding box center [1261, 686] width 78 height 23
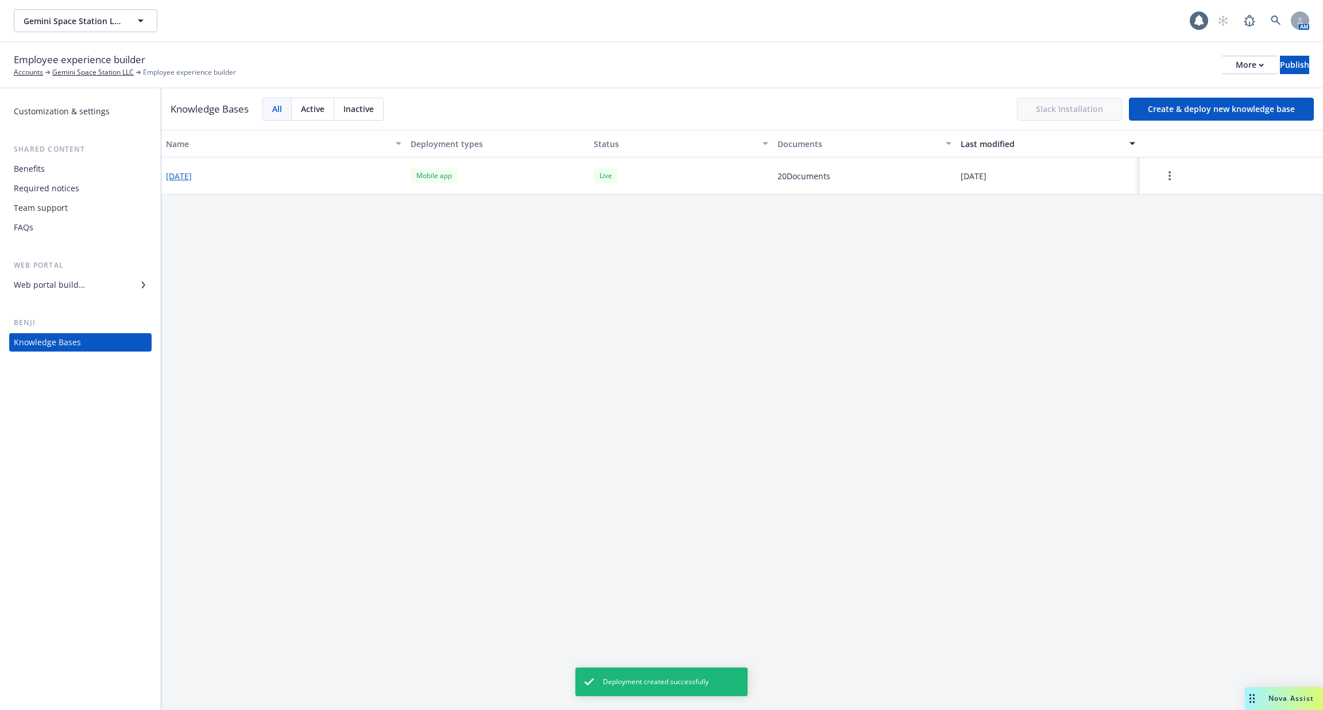
click at [90, 175] on div "Benefits" at bounding box center [80, 169] width 133 height 18
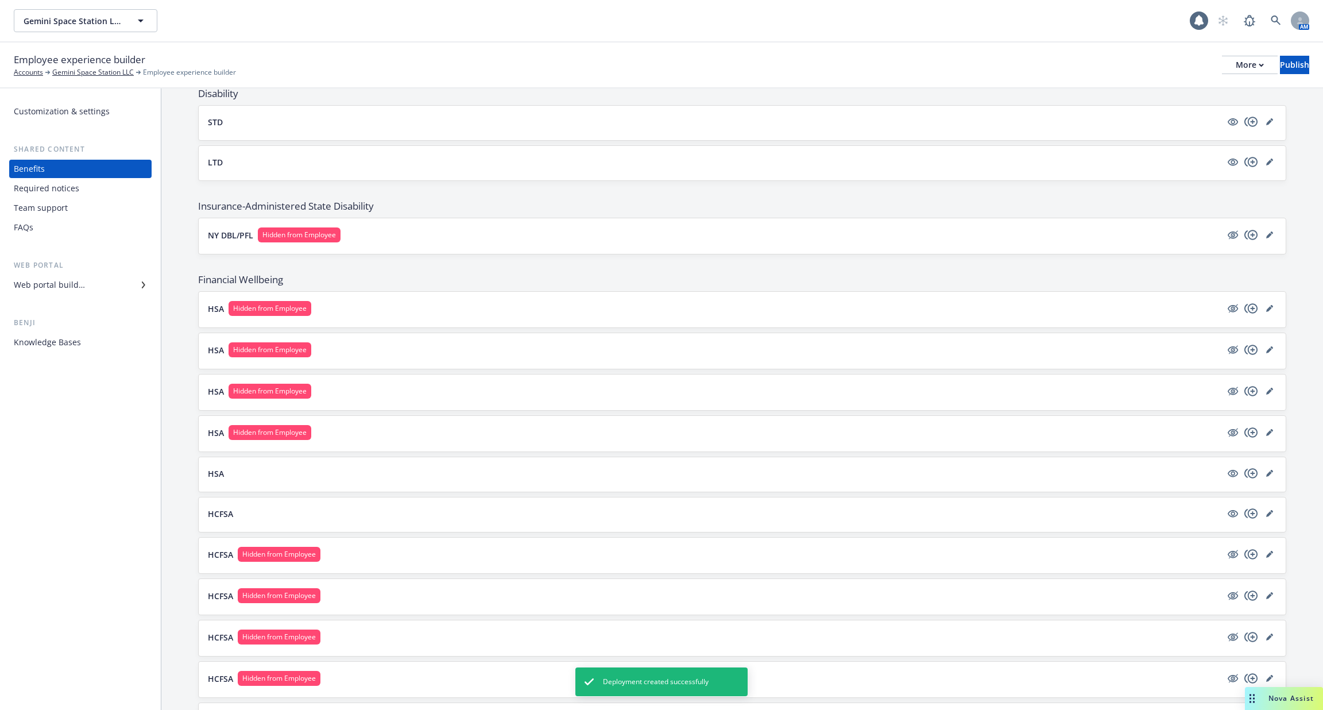
scroll to position [743, 0]
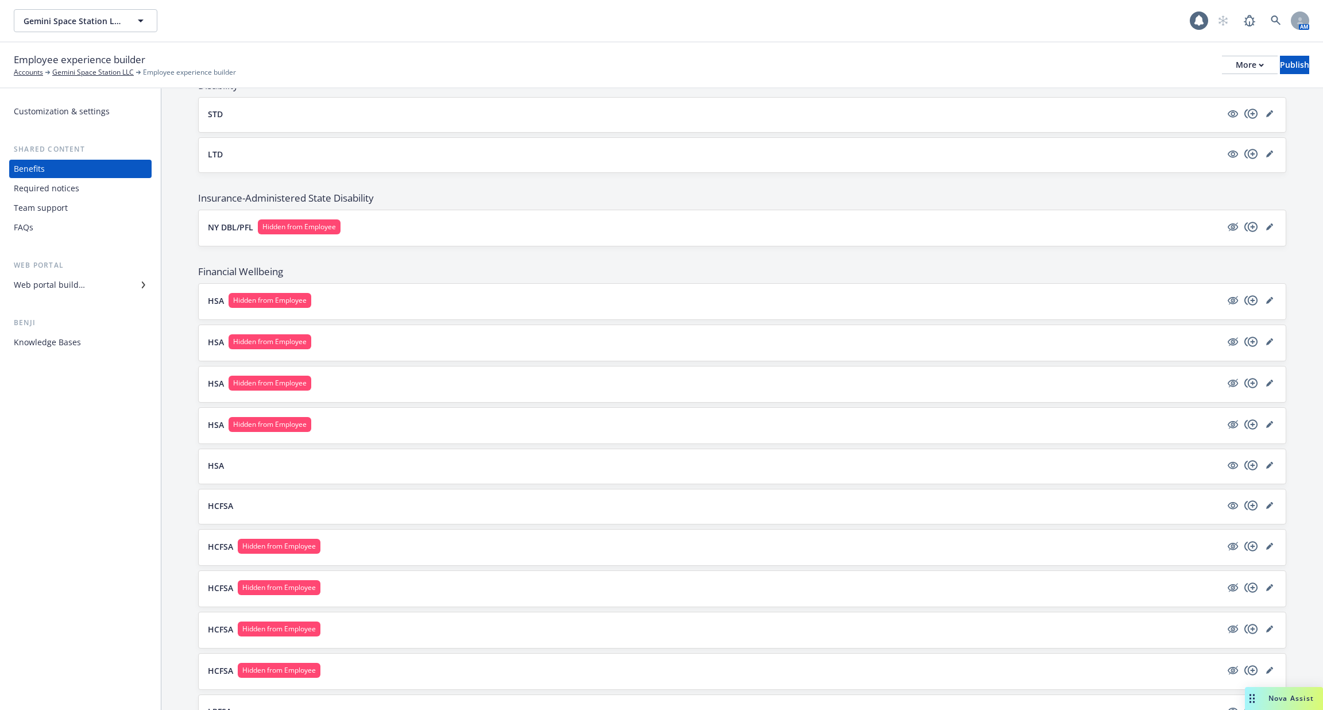
click at [393, 299] on button "HSA Hidden from Employee" at bounding box center [714, 300] width 1013 height 15
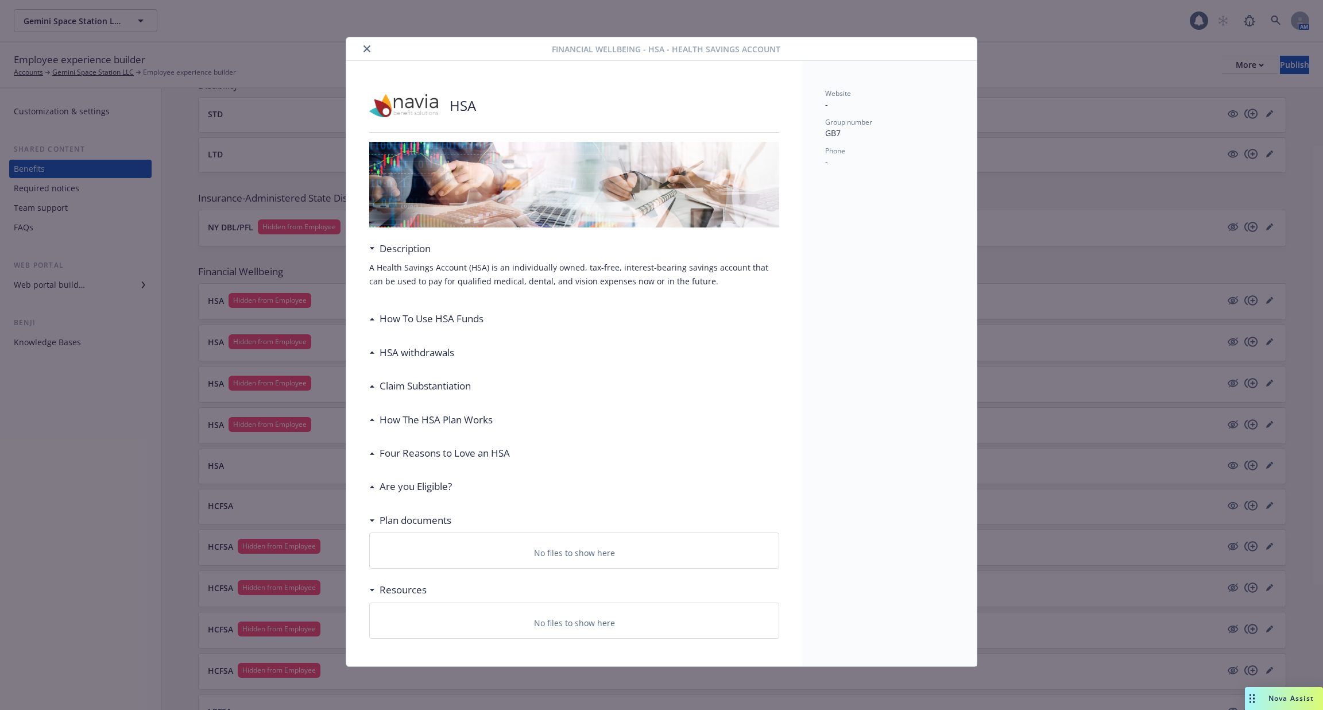
click at [308, 350] on div "Financial Wellbeing - HSA - Health Savings Account HSA Description A Health Sav…" at bounding box center [661, 355] width 1323 height 710
click at [366, 53] on button "close" at bounding box center [367, 49] width 14 height 14
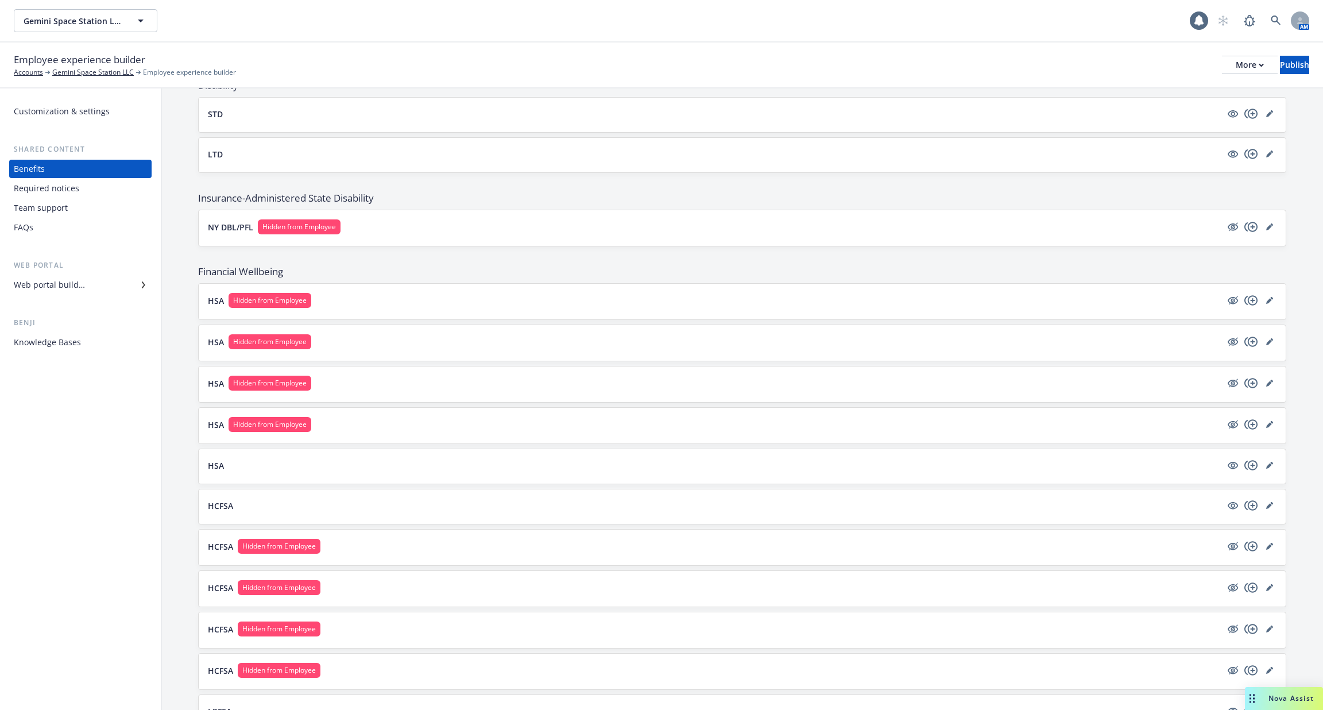
click at [348, 338] on button "HSA Hidden from Employee" at bounding box center [714, 341] width 1013 height 15
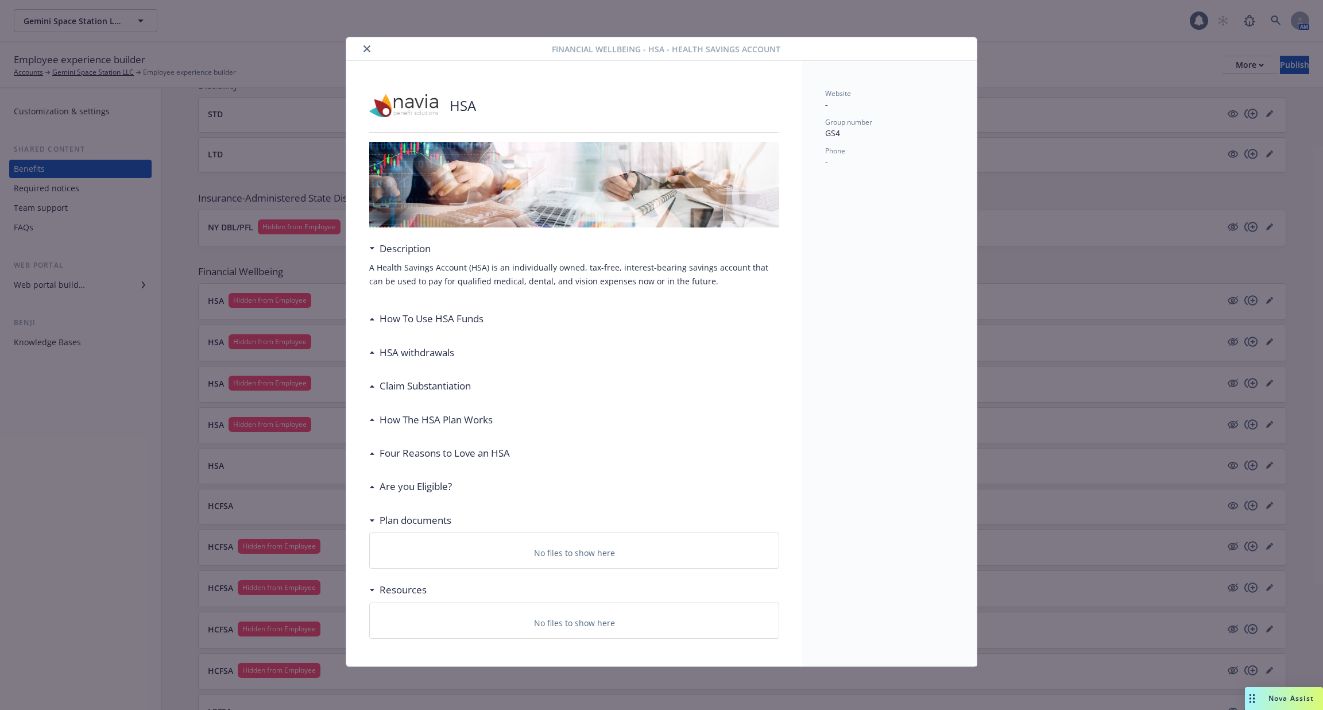
click at [365, 51] on icon "close" at bounding box center [366, 48] width 7 height 7
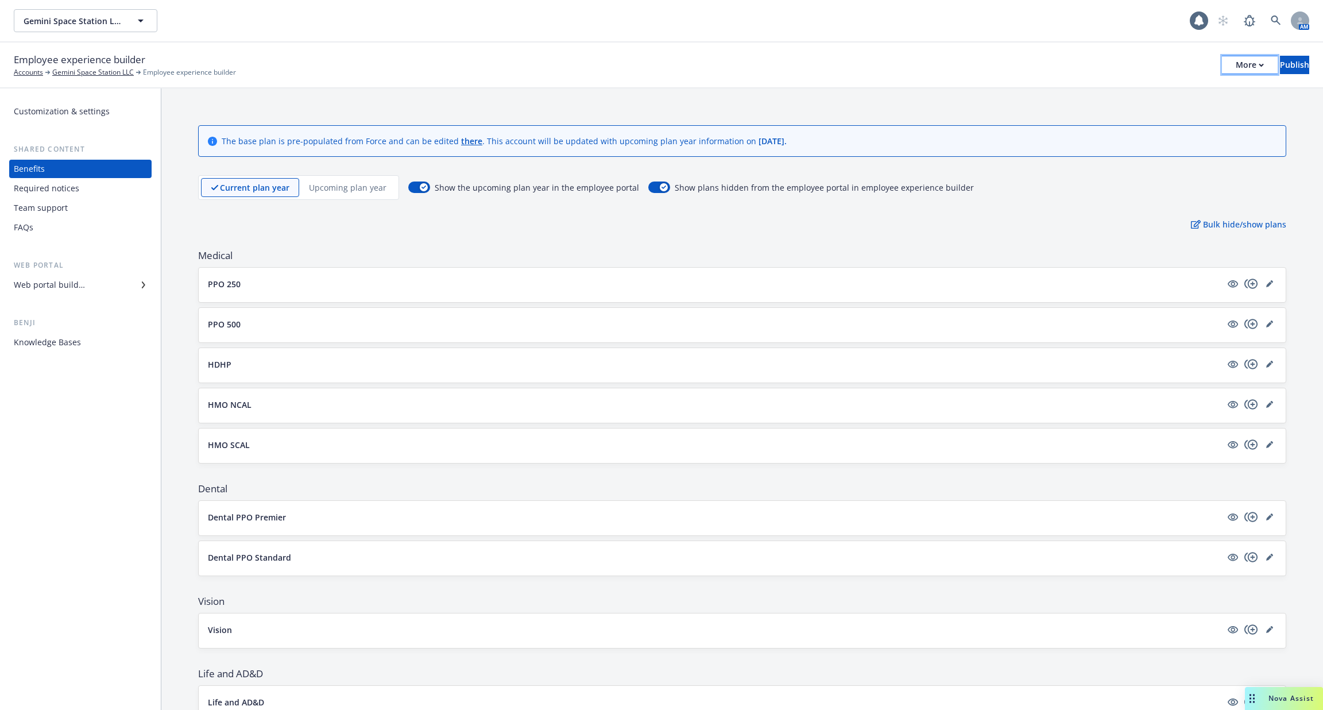
click at [1235, 66] on div "More" at bounding box center [1249, 64] width 28 height 17
click at [1182, 131] on link "Configure test user to preview app" at bounding box center [1155, 136] width 170 height 23
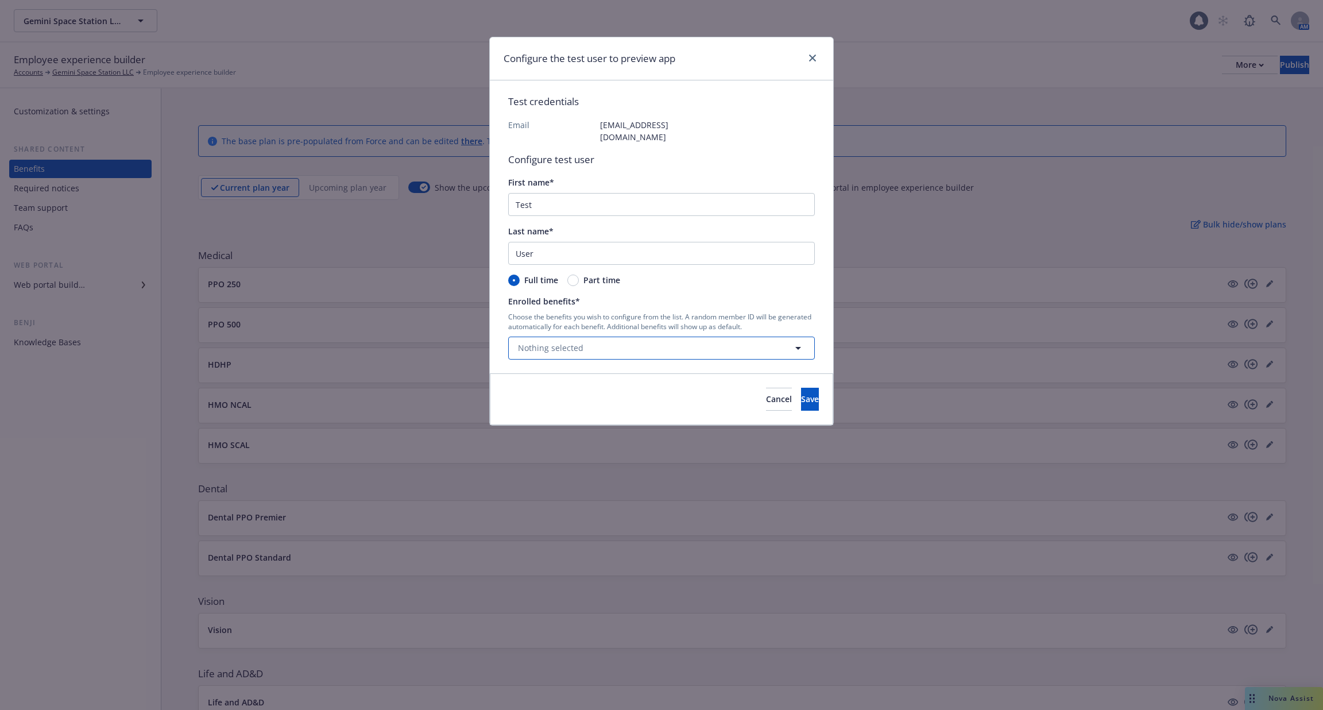
click at [771, 336] on button "Nothing selected" at bounding box center [661, 347] width 307 height 23
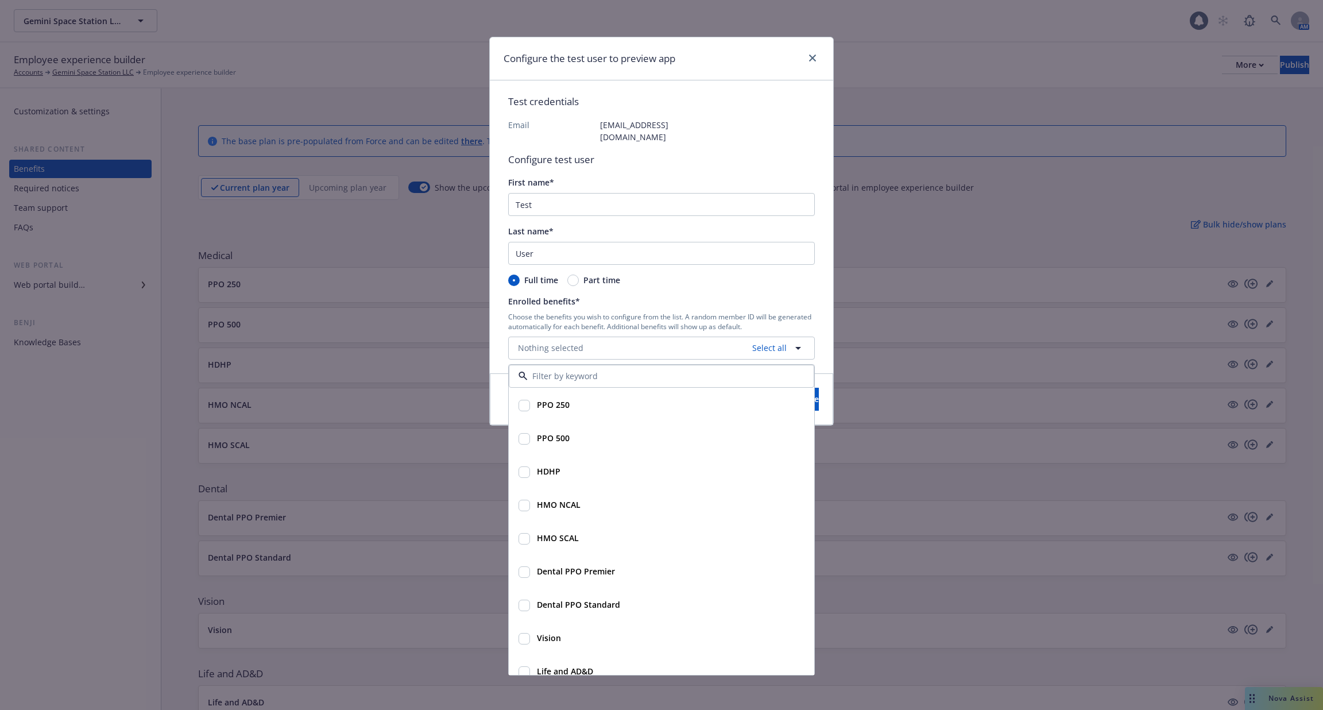
click at [629, 396] on div "PPO 250" at bounding box center [669, 404] width 274 height 17
checkbox input "true"
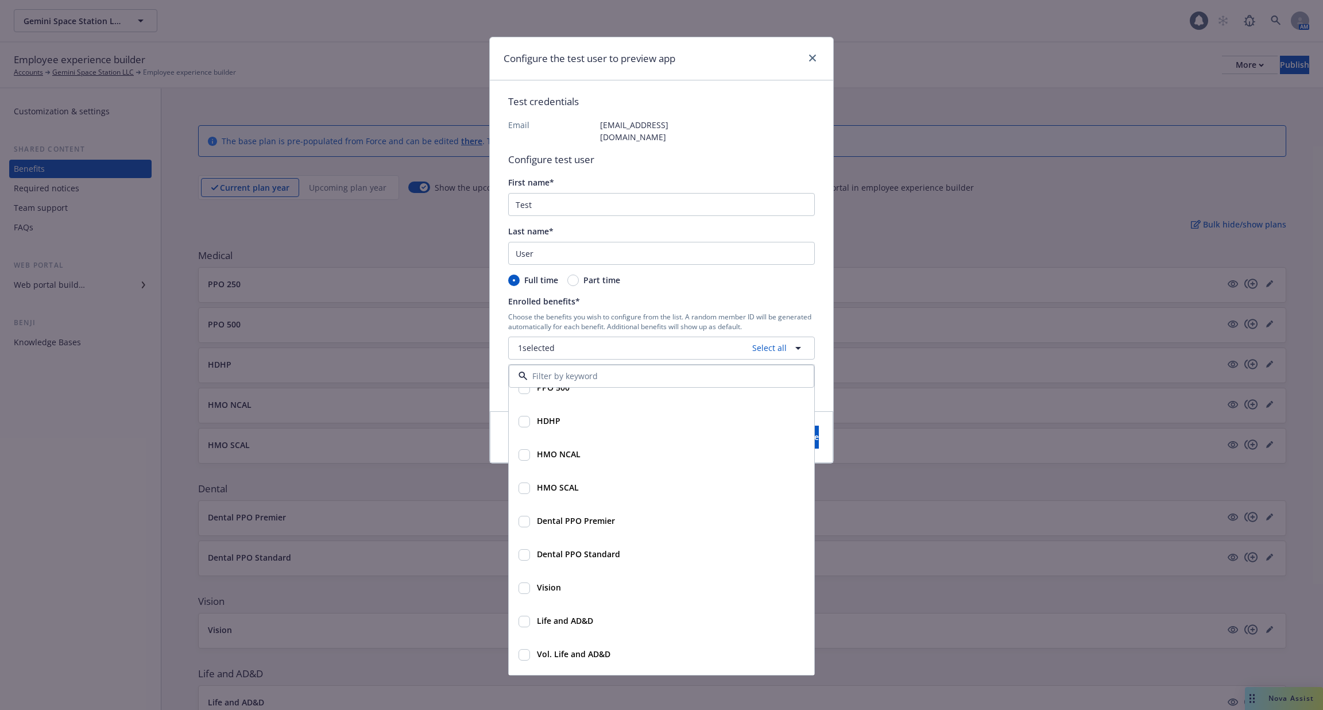
click at [609, 515] on strong "Dental PPO Premier" at bounding box center [576, 520] width 78 height 11
checkbox input "true"
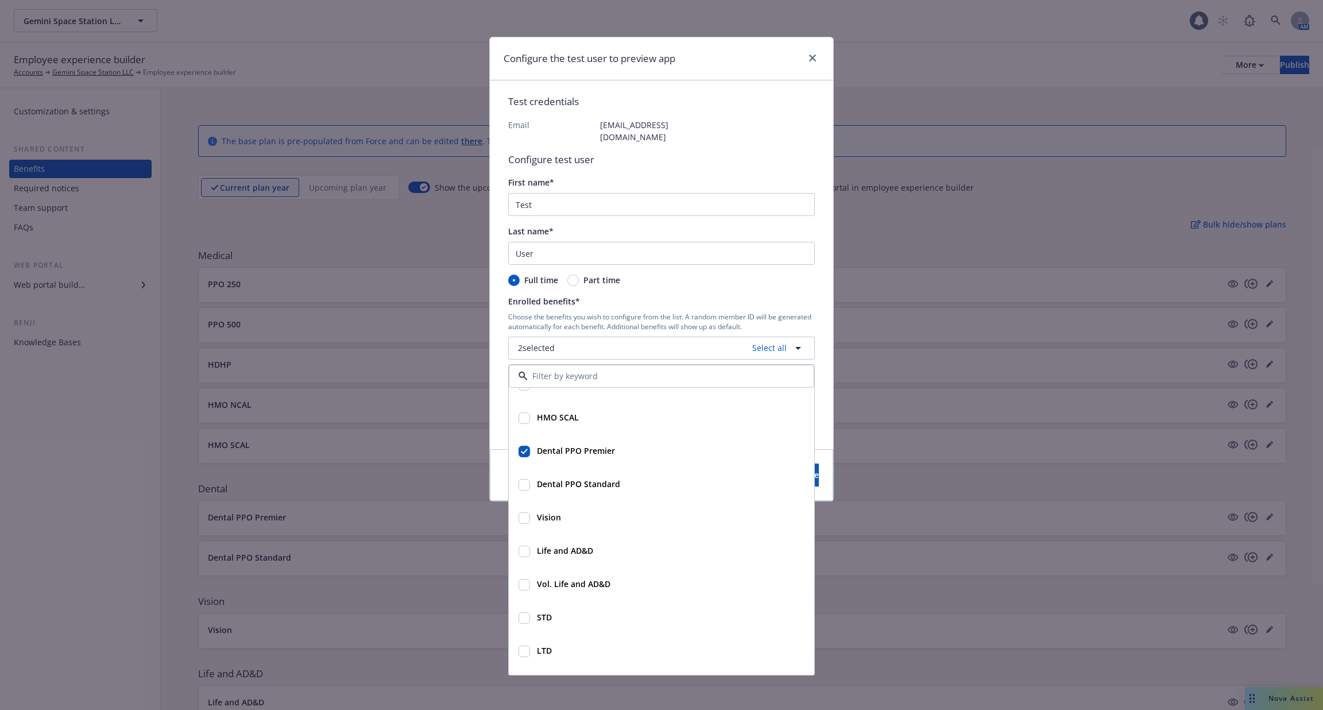
scroll to position [124, 0]
click at [596, 539] on div "Life and AD&D" at bounding box center [669, 547] width 274 height 17
checkbox input "false"
click at [590, 506] on div "Vision" at bounding box center [669, 513] width 274 height 17
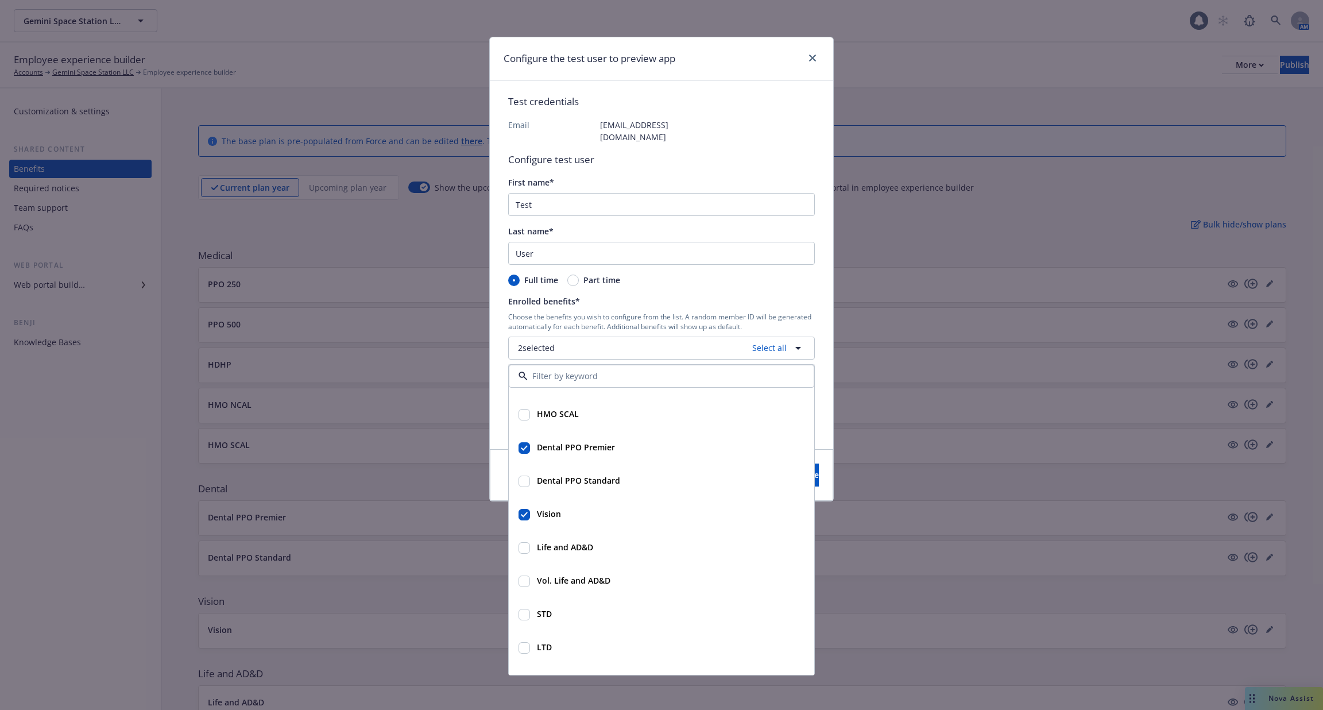
checkbox input "true"
click at [588, 541] on strong "Life and AD&D" at bounding box center [565, 546] width 56 height 11
checkbox input "true"
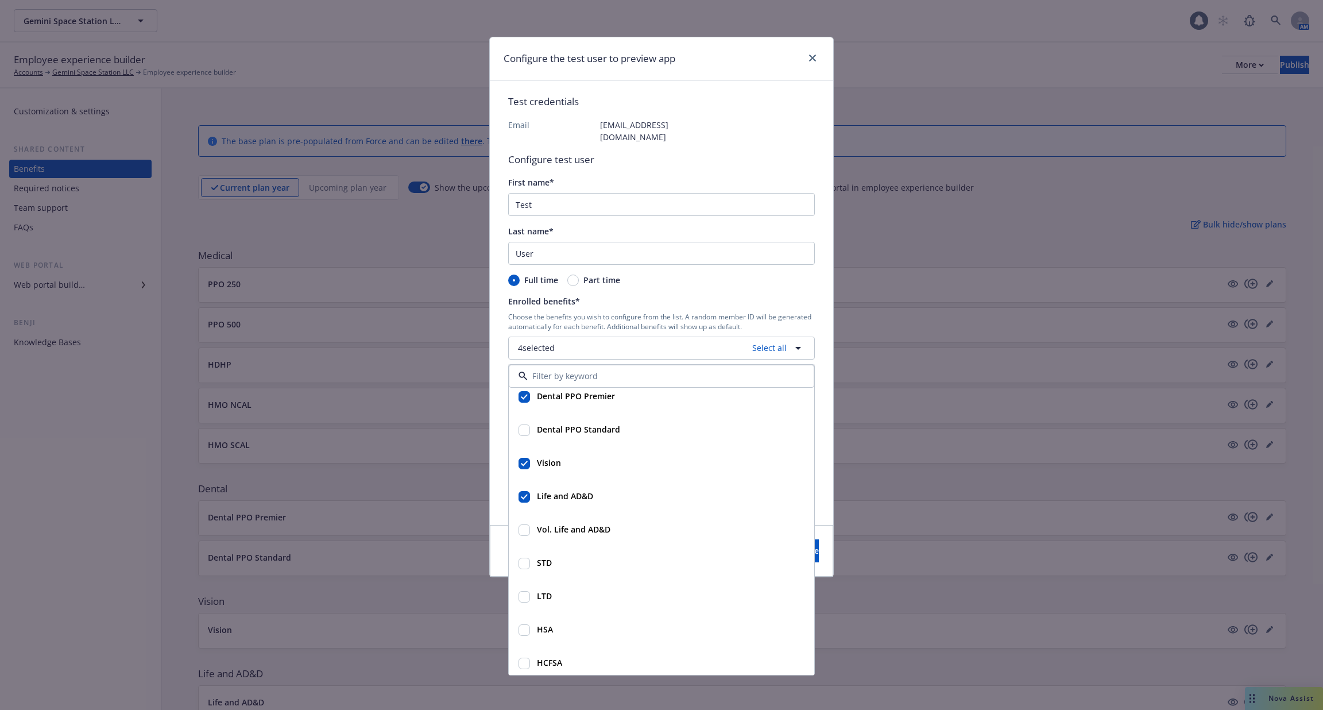
click at [595, 524] on div "Vol. Life and AD&D" at bounding box center [572, 529] width 80 height 17
checkbox input "true"
click at [593, 554] on div "STD" at bounding box center [669, 562] width 274 height 17
checkbox input "true"
click at [587, 598] on div "LTD" at bounding box center [661, 595] width 304 height 33
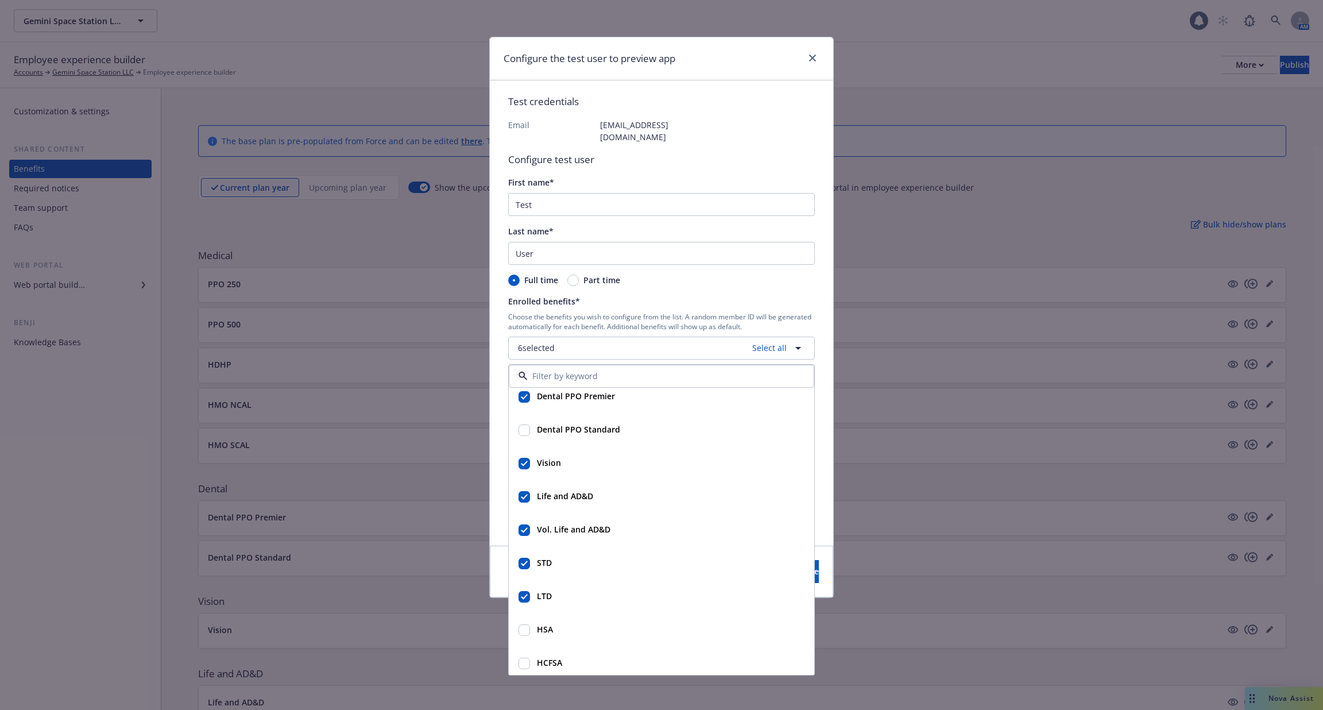
checkbox input "true"
click at [587, 625] on div "HSA" at bounding box center [669, 628] width 274 height 19
checkbox input "true"
click at [588, 583] on div "HCFSA" at bounding box center [669, 591] width 274 height 17
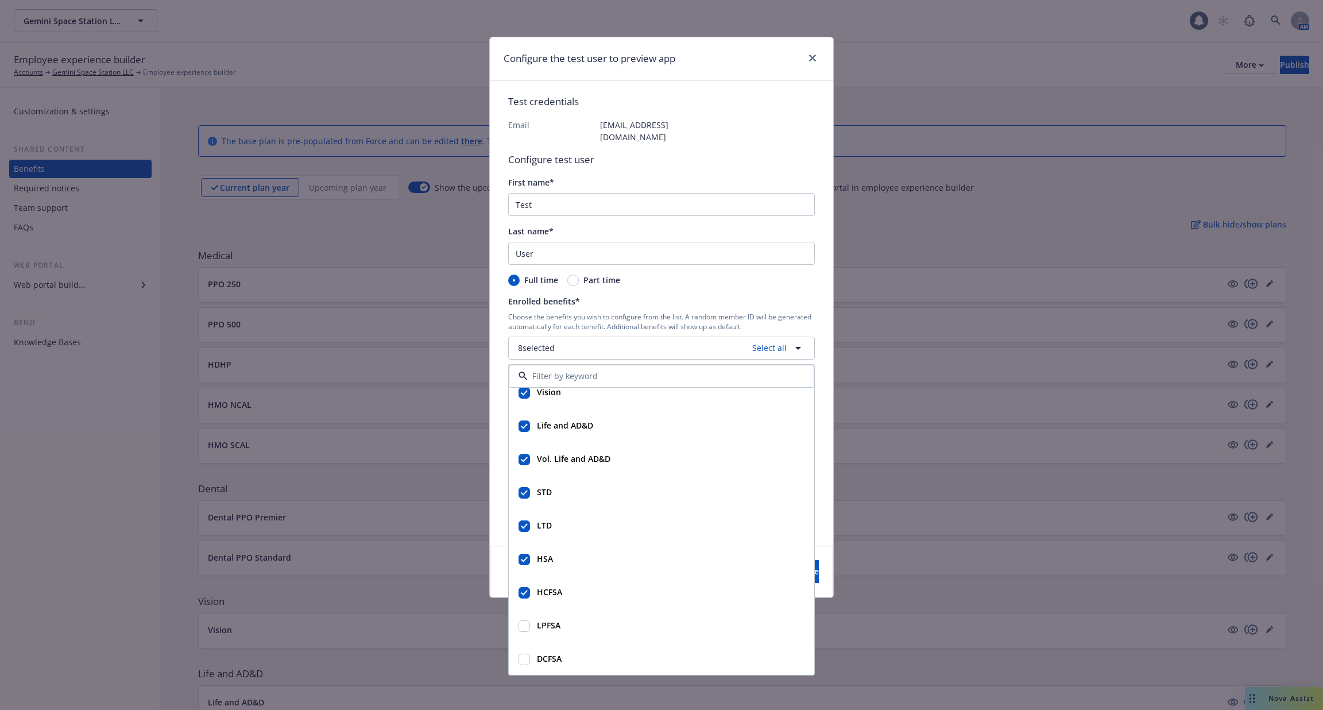
checkbox input "true"
click at [585, 617] on div "LPFSA" at bounding box center [669, 625] width 274 height 17
checkbox input "true"
click at [585, 650] on div "DCFSA" at bounding box center [669, 658] width 274 height 17
checkbox input "true"
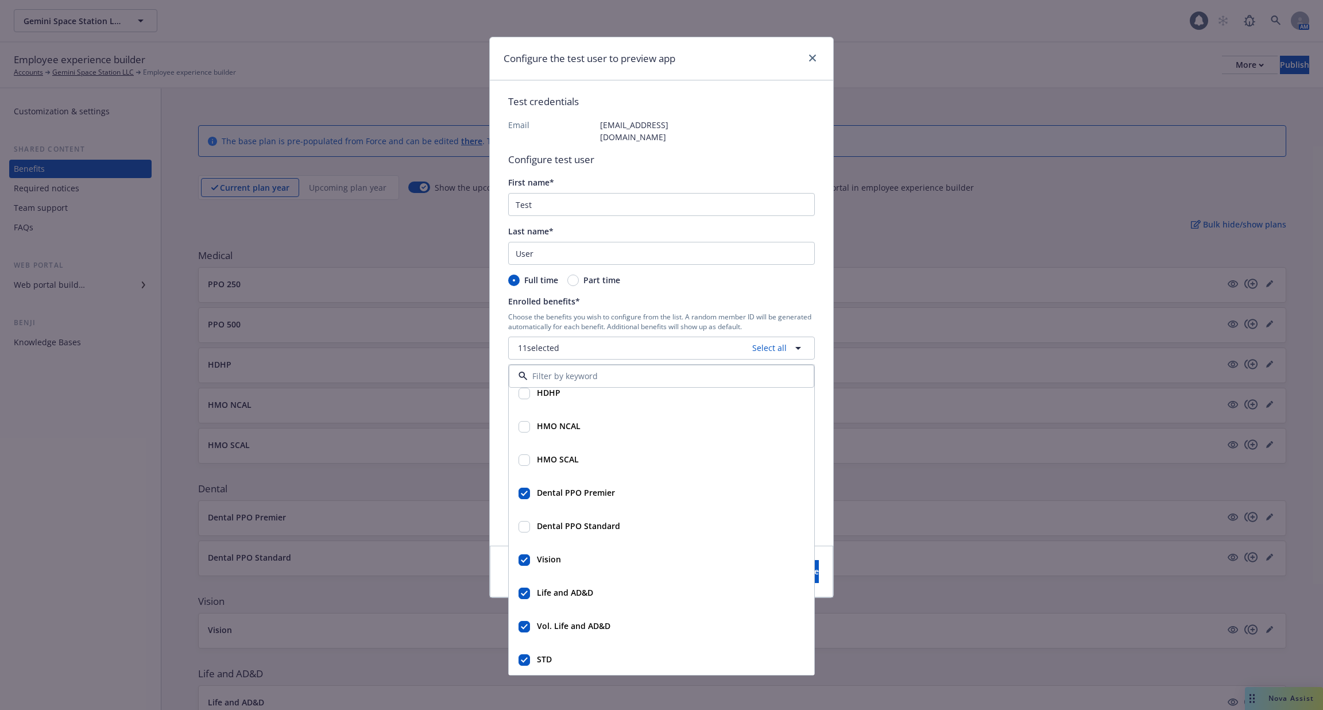
scroll to position [0, 0]
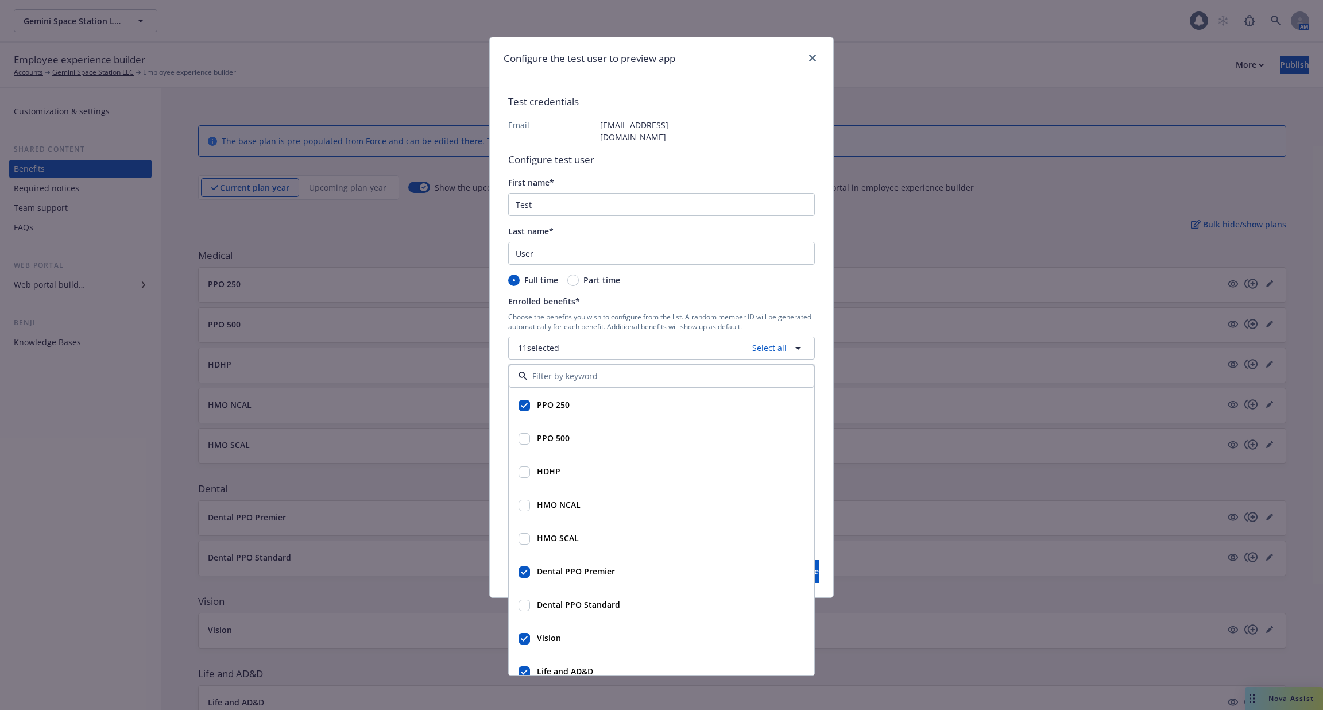
click at [746, 295] on div "Enrolled benefits*" at bounding box center [661, 301] width 307 height 12
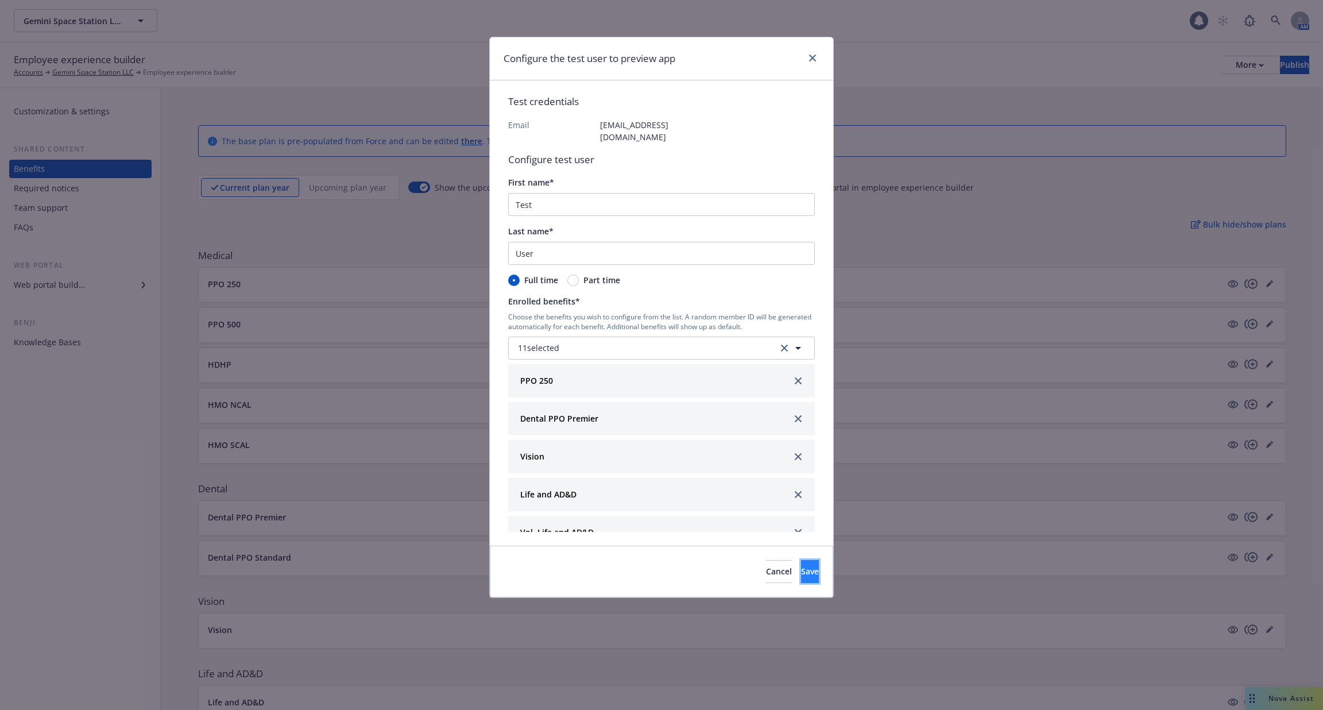
click at [801, 566] on span "Save" at bounding box center [810, 571] width 18 height 11
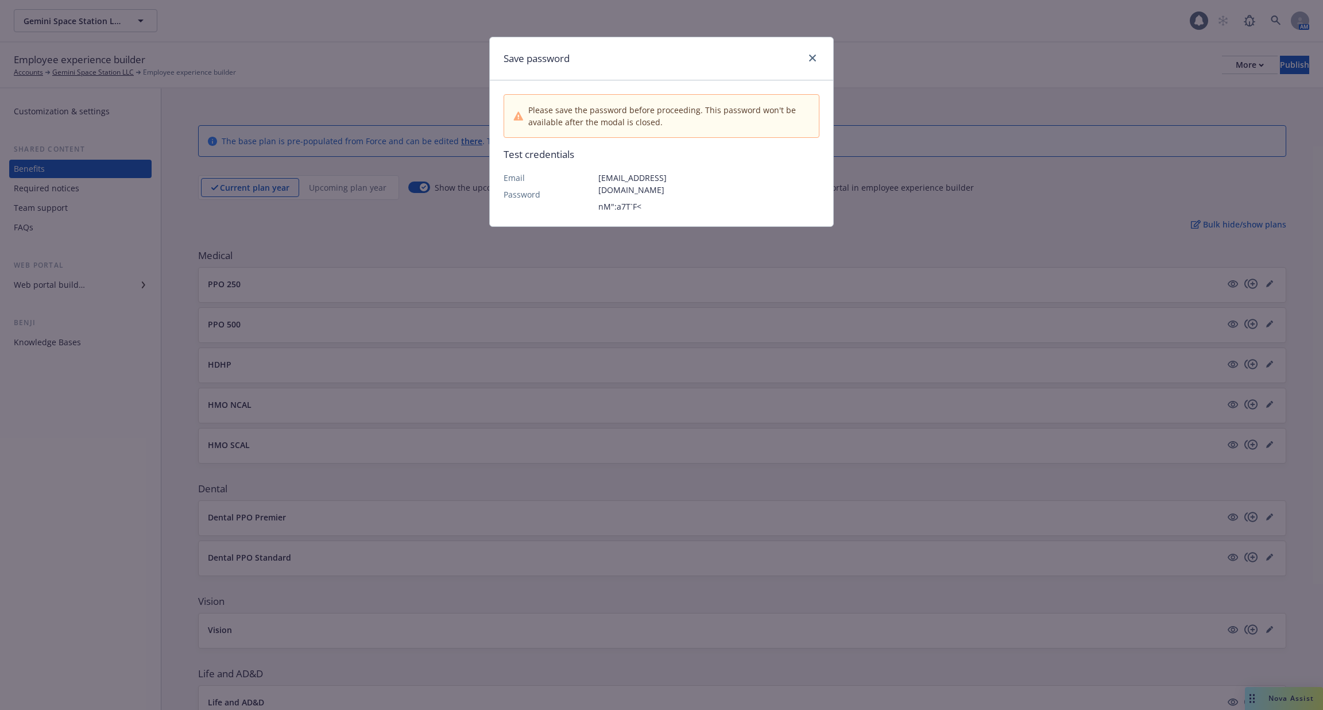
click at [673, 199] on div "Please save the password before proceeding. This password won't be available af…" at bounding box center [661, 152] width 343 height 145
drag, startPoint x: 676, startPoint y: 198, endPoint x: 598, endPoint y: 180, distance: 80.2
click at [598, 180] on div "[EMAIL_ADDRESS][DOMAIN_NAME] nM":a7T`F<" at bounding box center [645, 192] width 95 height 41
copy div "[EMAIL_ADDRESS][DOMAIN_NAME] nM":a7T`F<"
click at [665, 343] on div "Save password Please save the password before proceeding. This password won't b…" at bounding box center [661, 355] width 1323 height 710
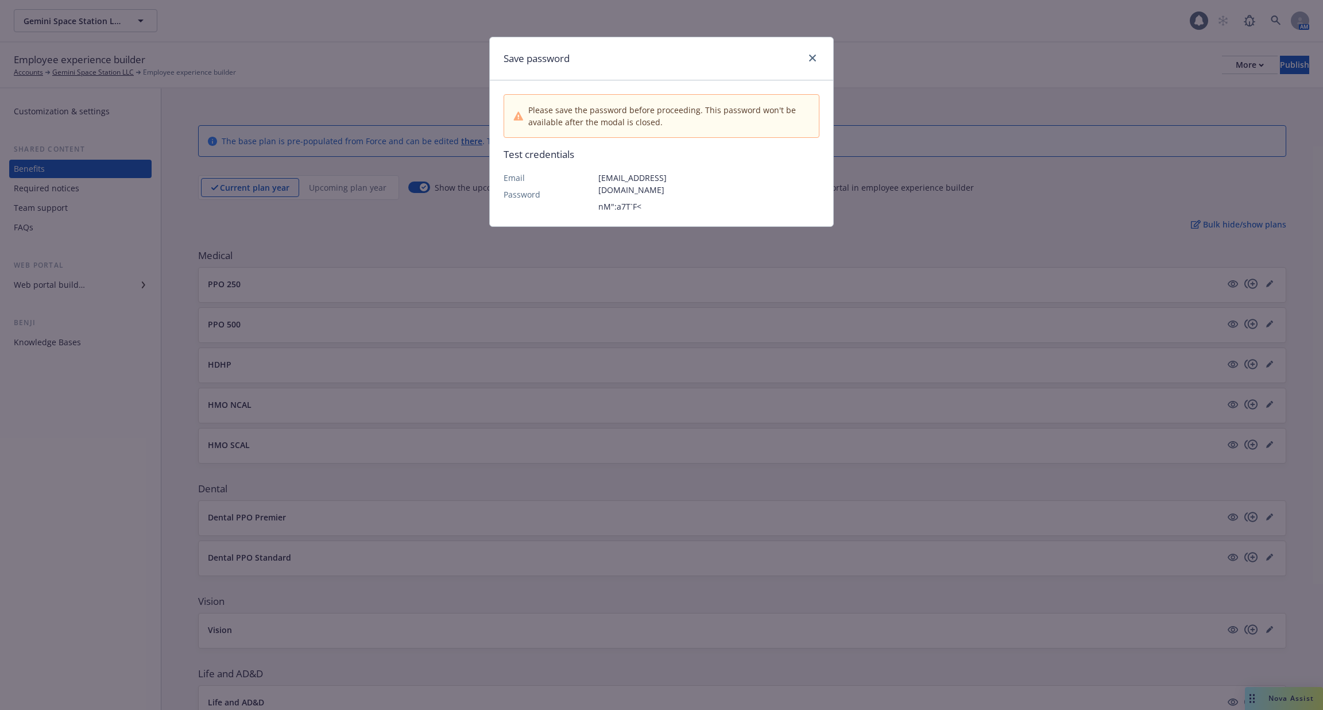
click at [815, 44] on div "Save password" at bounding box center [661, 58] width 343 height 43
click at [815, 53] on link "close" at bounding box center [812, 58] width 14 height 14
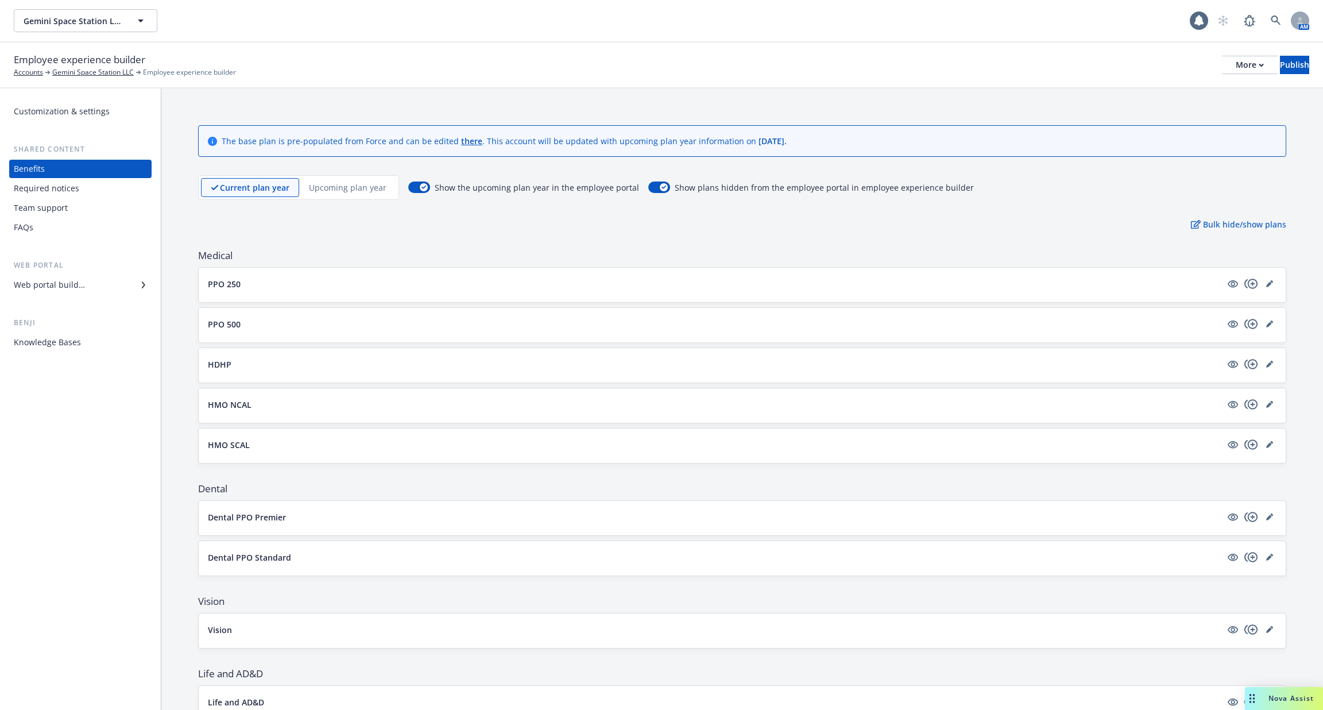
click at [1184, 55] on div "Employee experience builder Accounts Gemini Space Station LLC Employee experien…" at bounding box center [661, 64] width 1295 height 25
click at [1235, 60] on div "More" at bounding box center [1249, 64] width 28 height 17
click at [1141, 135] on link "Configure test user to preview app" at bounding box center [1155, 136] width 170 height 23
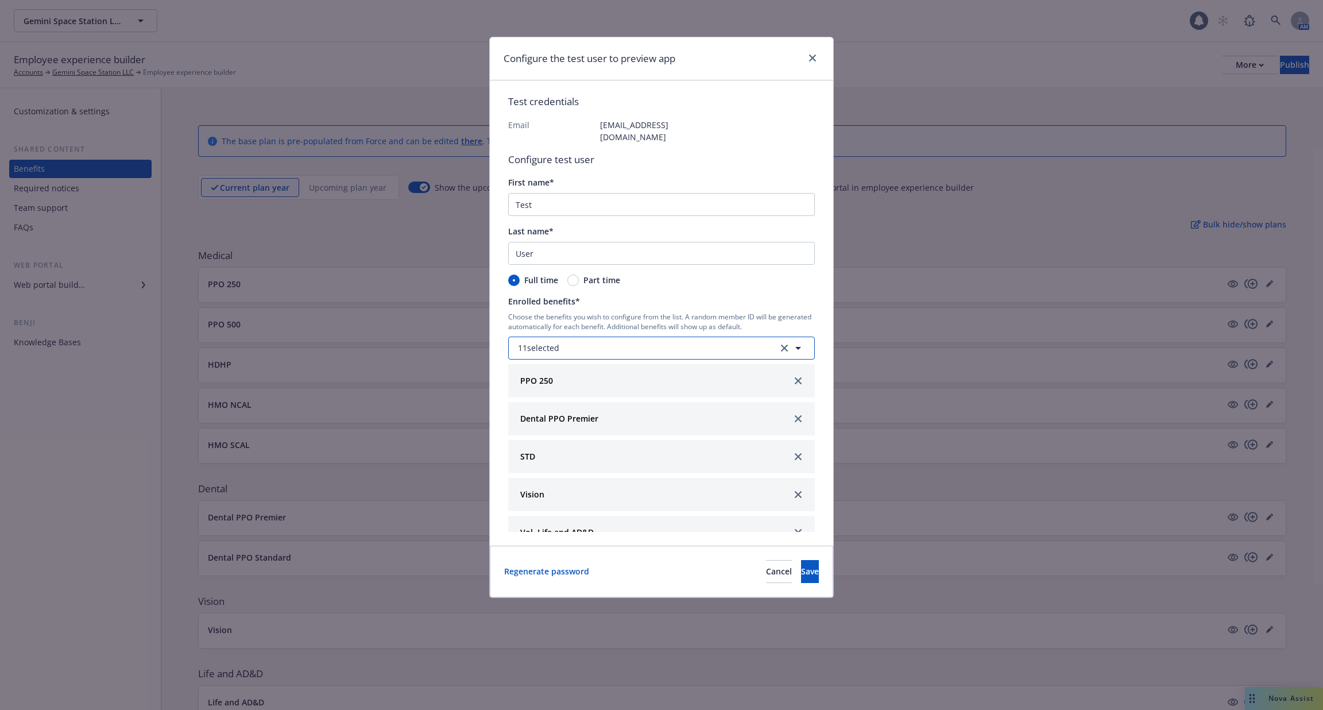
click at [730, 336] on button "11 selected" at bounding box center [661, 347] width 307 height 23
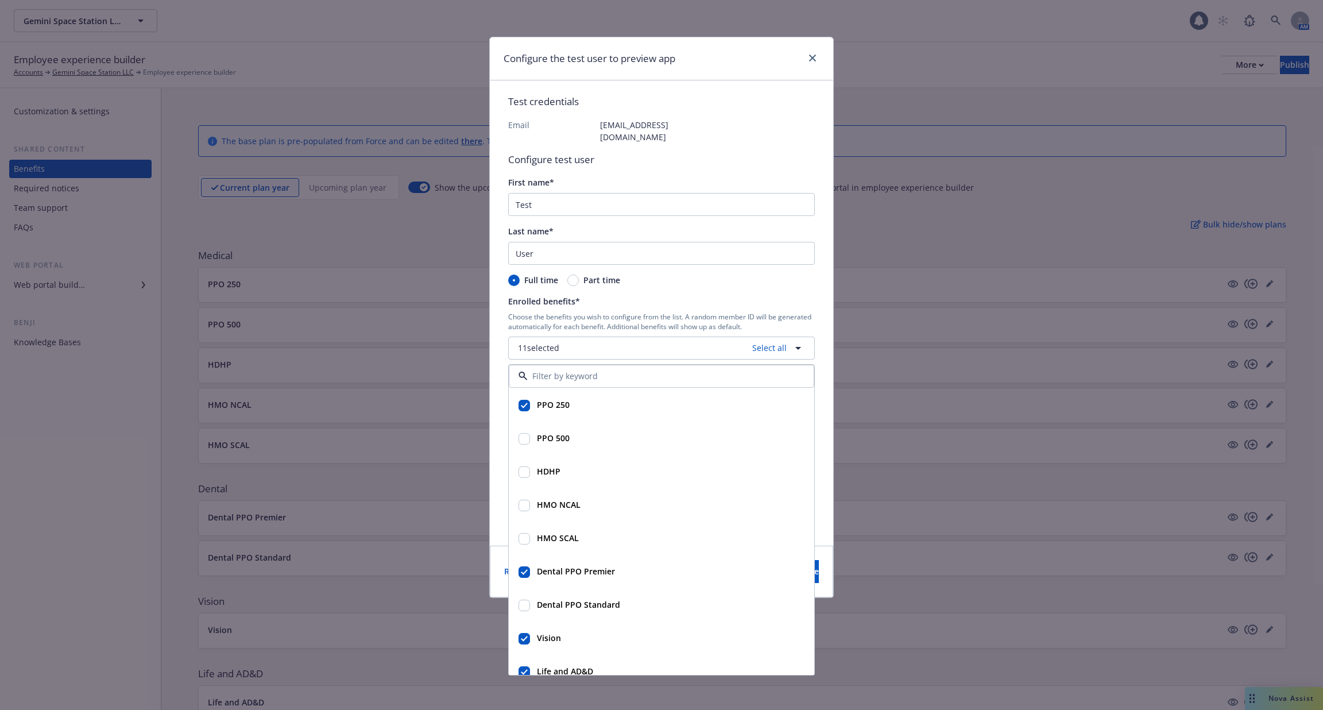
scroll to position [246, 0]
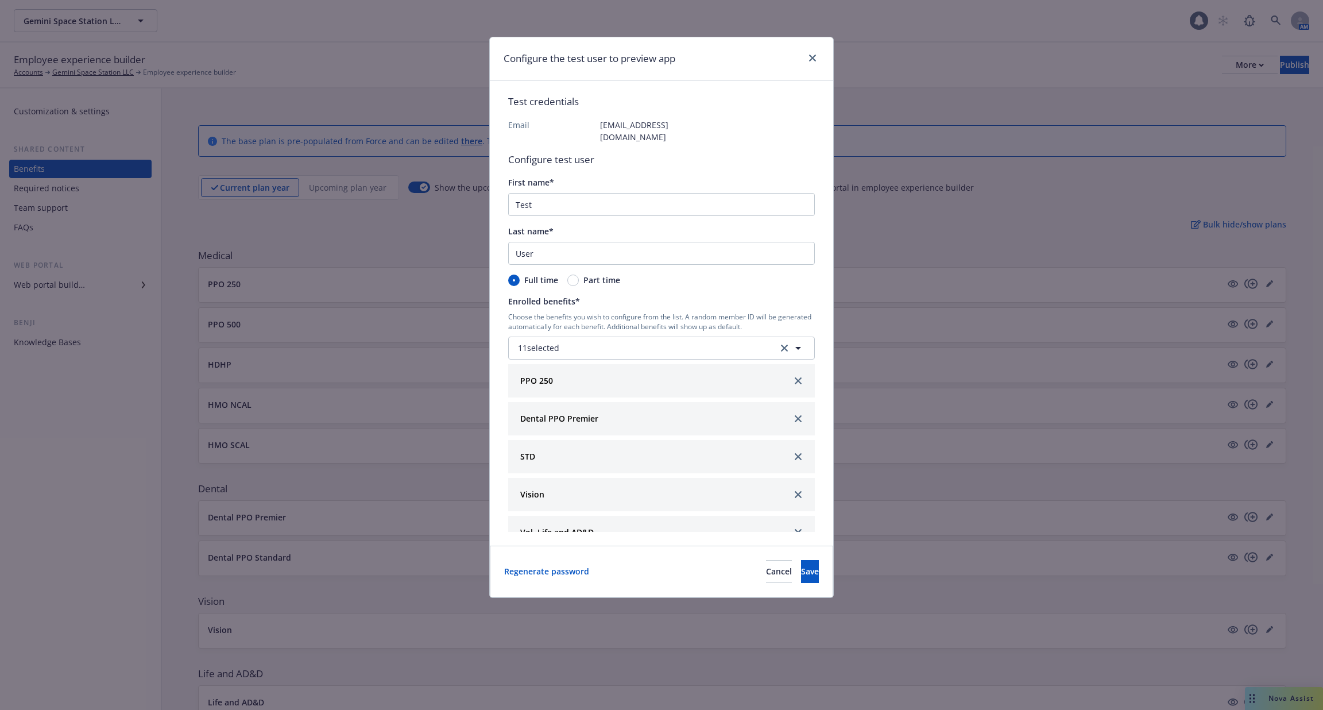
click at [797, 56] on div "Configure the test user to preview app" at bounding box center [661, 58] width 343 height 43
click at [804, 56] on div at bounding box center [810, 58] width 18 height 15
click at [808, 56] on link "close" at bounding box center [812, 58] width 14 height 14
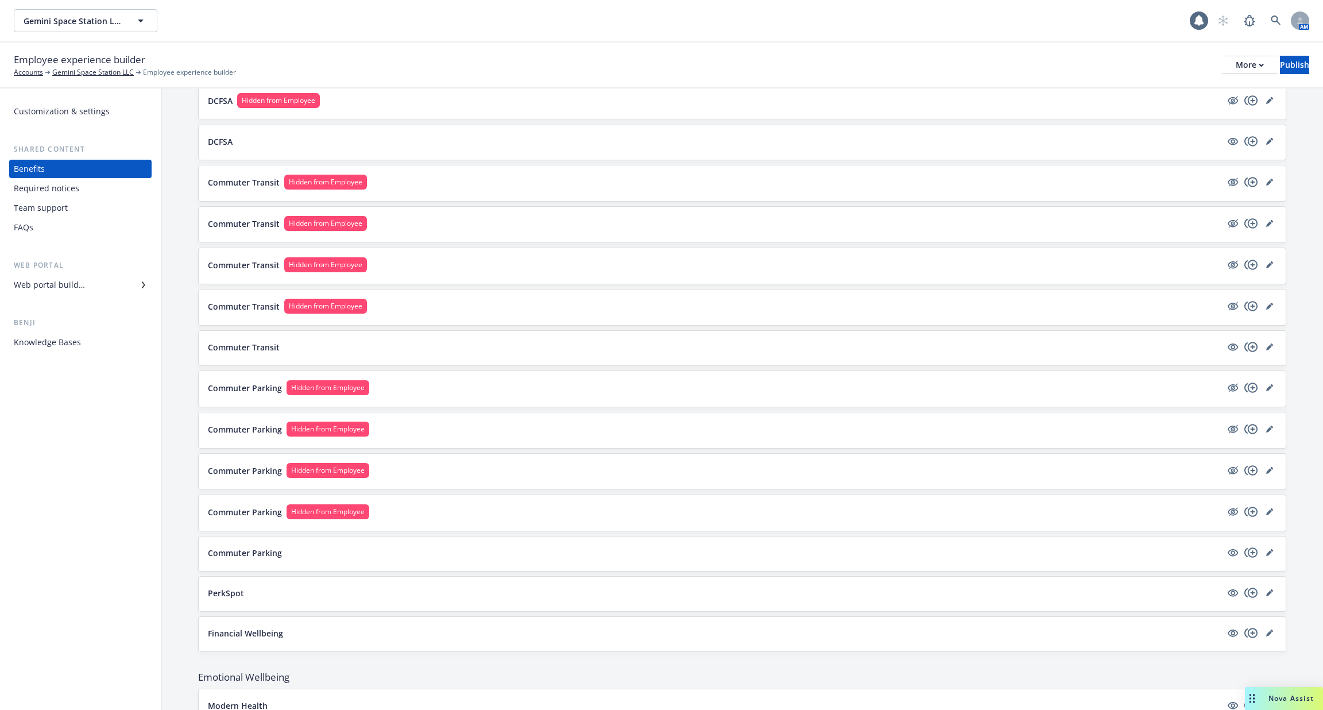
scroll to position [1547, 0]
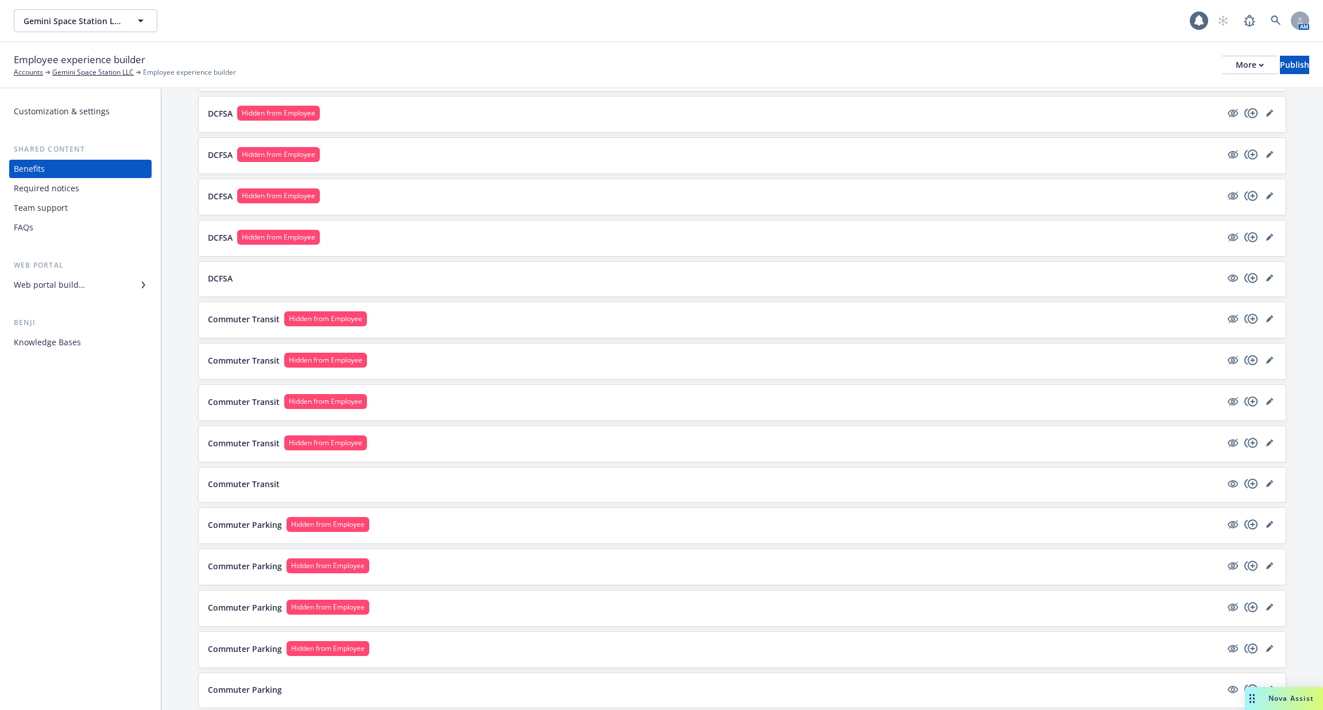
click at [1215, 51] on div "Employee experience builder Accounts Gemini Space Station LLC Employee experien…" at bounding box center [661, 65] width 1323 height 46
click at [1235, 70] on div "More" at bounding box center [1249, 64] width 28 height 17
click at [1187, 113] on link "Copy portal link" at bounding box center [1155, 113] width 170 height 23
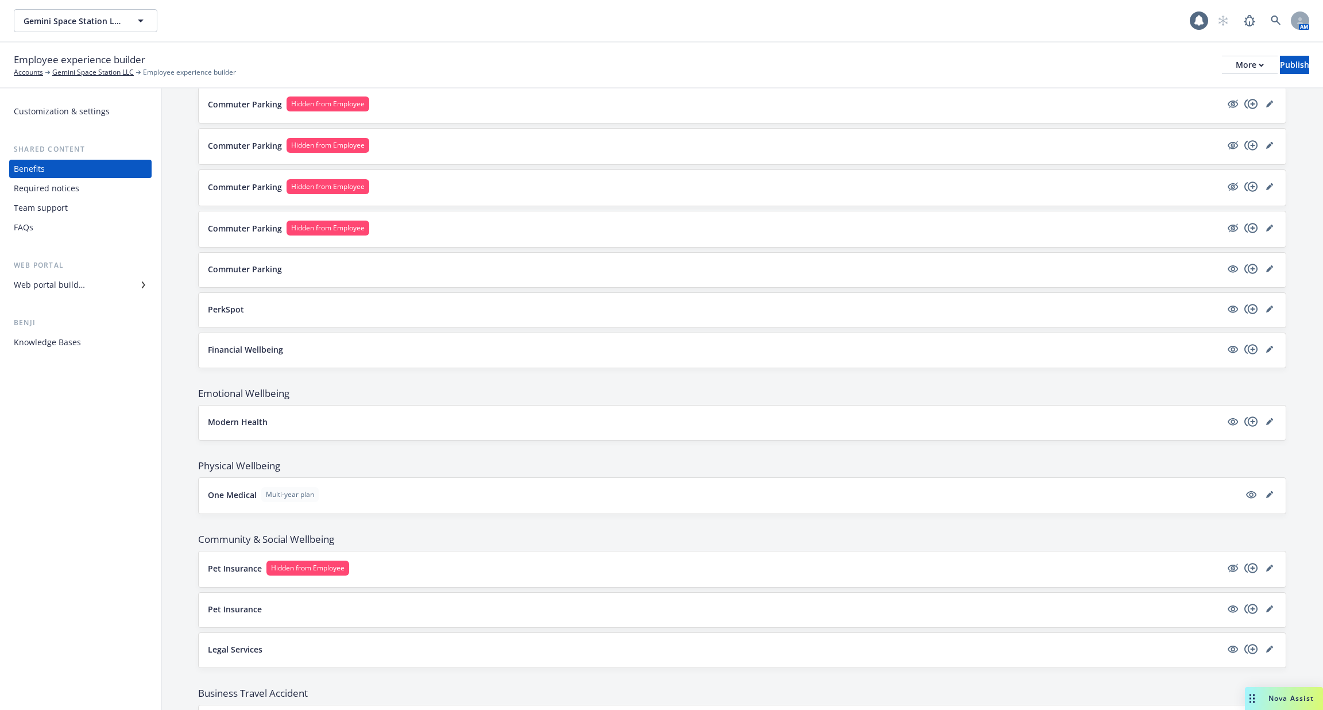
scroll to position [2014, 0]
